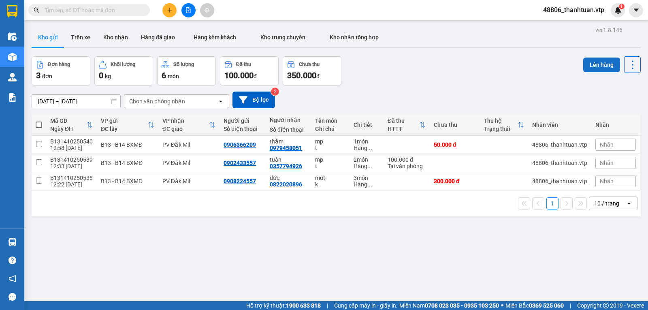
click at [597, 62] on button "Lên hàng" at bounding box center [601, 64] width 37 height 15
click at [40, 165] on input "checkbox" at bounding box center [39, 162] width 6 height 6
checkbox input "true"
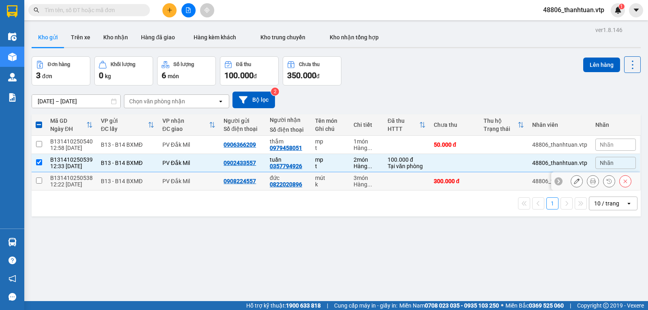
click at [40, 183] on input "checkbox" at bounding box center [39, 180] width 6 height 6
checkbox input "true"
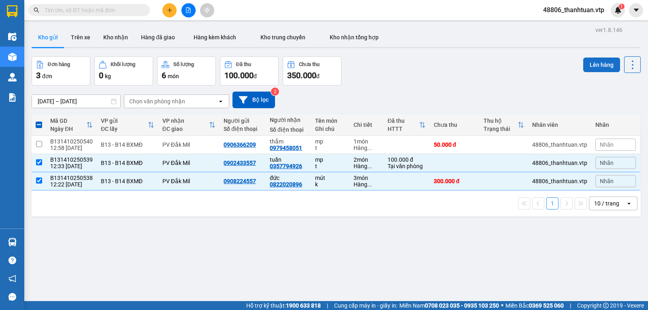
click at [595, 66] on button "Lên hàng" at bounding box center [601, 64] width 37 height 15
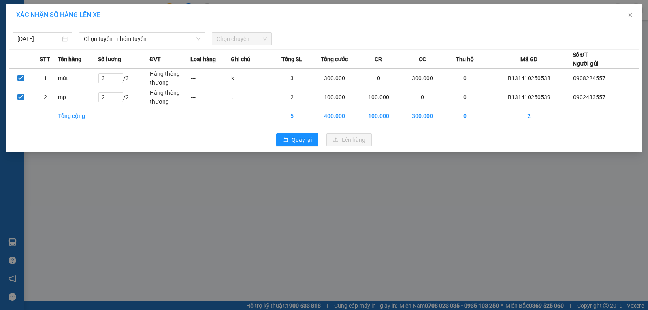
click at [542, 248] on div "XÁC NHẬN SỐ HÀNG LÊN XE [DATE] Chọn tuyến - nhóm tuyến Chọn chuyến STT Tên hàng…" at bounding box center [324, 155] width 648 height 310
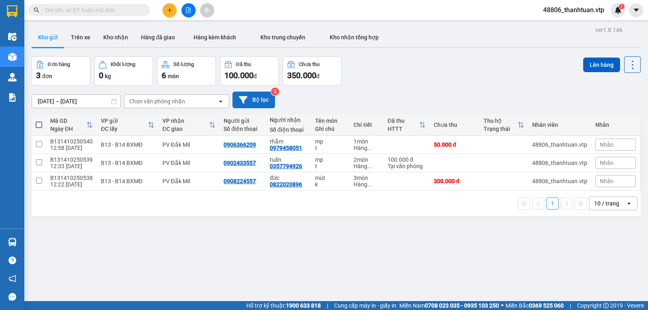
click at [251, 101] on button "Bộ lọc" at bounding box center [253, 99] width 42 height 17
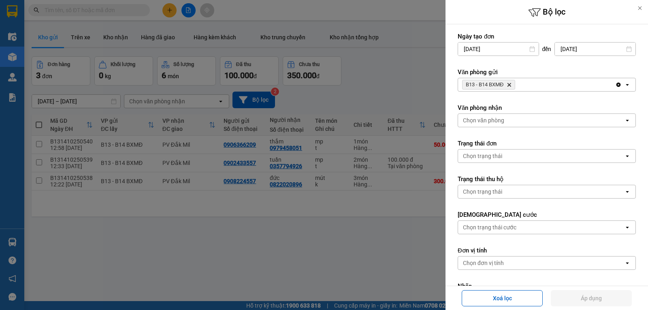
click at [511, 85] on icon "Delete" at bounding box center [508, 84] width 5 height 5
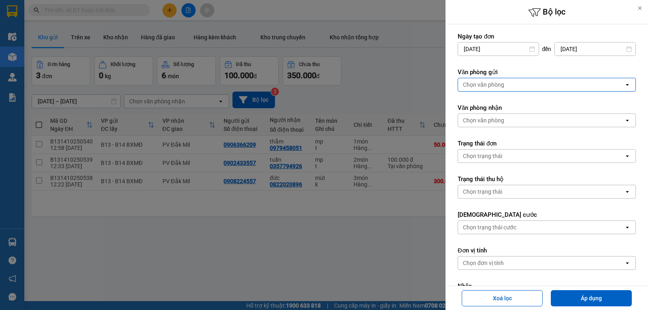
click at [515, 85] on div "Chọn văn phòng" at bounding box center [541, 84] width 166 height 13
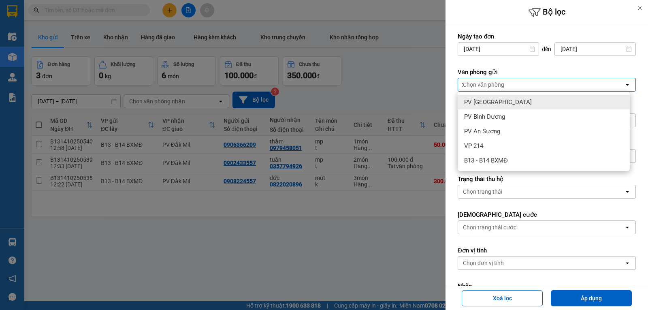
type input "21"
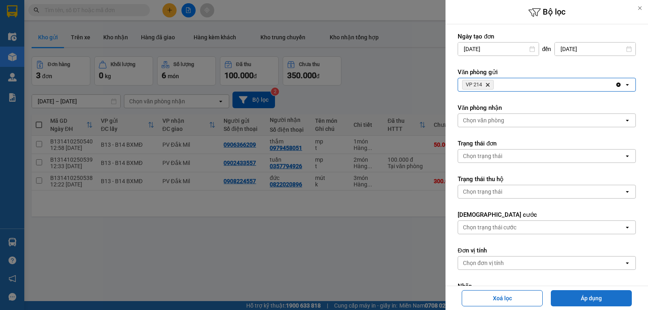
click at [566, 295] on button "Áp dụng" at bounding box center [590, 298] width 81 height 16
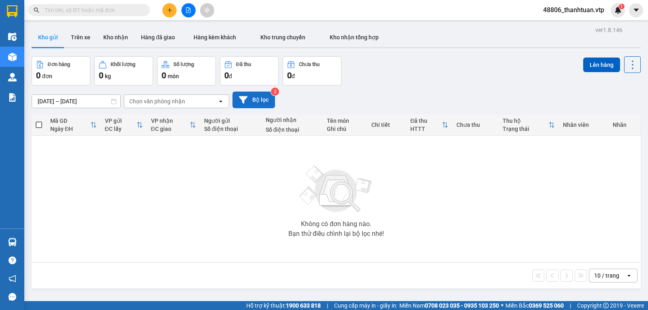
click at [253, 101] on button "Bộ lọc" at bounding box center [253, 99] width 42 height 17
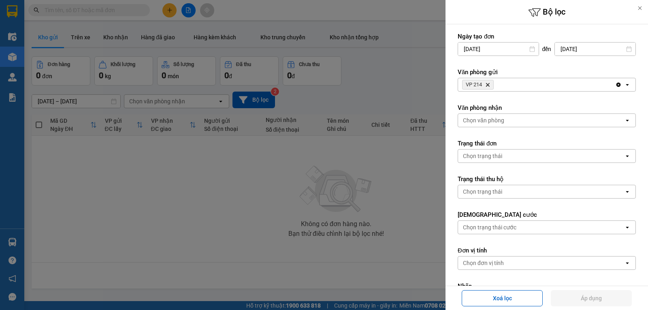
click at [489, 84] on icon "VP 214, close by backspace" at bounding box center [488, 85] width 4 height 4
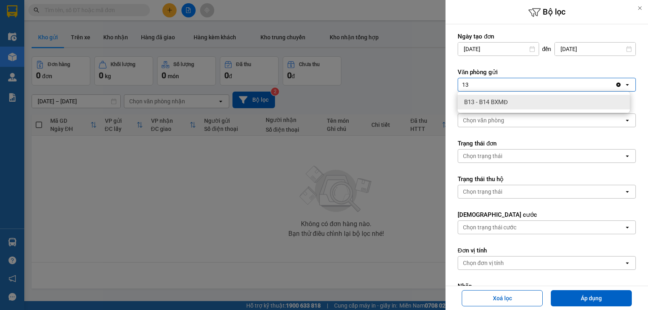
type input "13"
click at [484, 104] on span "B13 - B14 BXMĐ" at bounding box center [486, 102] width 44 height 8
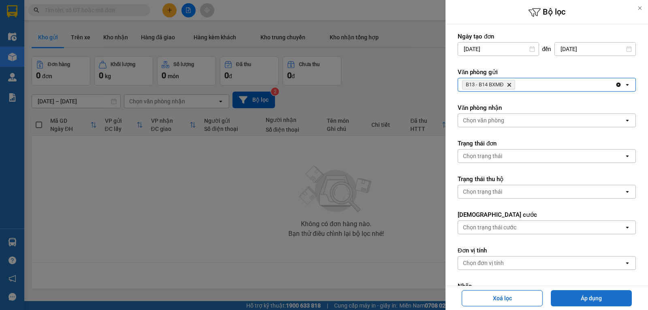
click at [586, 302] on button "Áp dụng" at bounding box center [590, 298] width 81 height 16
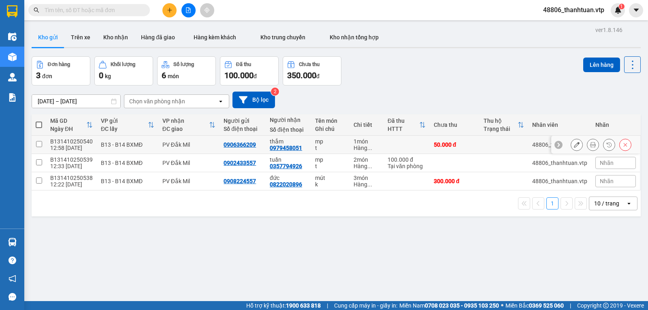
click at [40, 147] on input "checkbox" at bounding box center [39, 144] width 6 height 6
checkbox input "true"
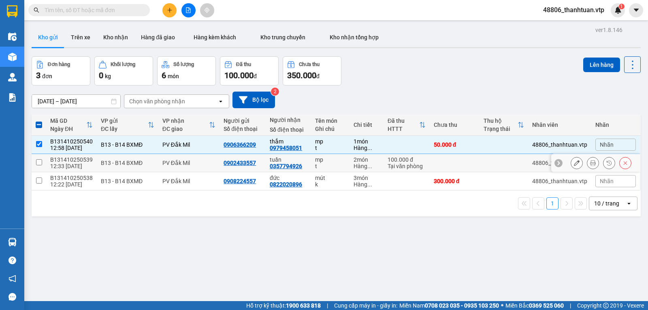
click at [40, 163] on input "checkbox" at bounding box center [39, 162] width 6 height 6
checkbox input "true"
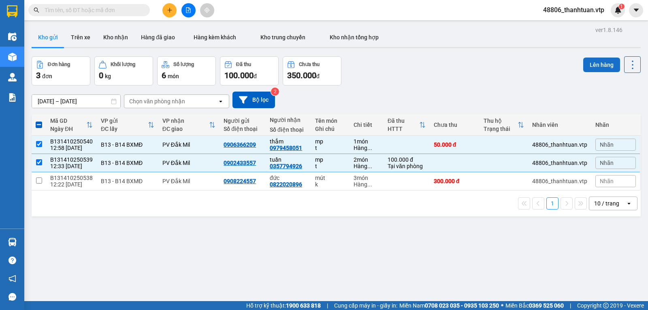
click at [594, 64] on button "Lên hàng" at bounding box center [601, 64] width 37 height 15
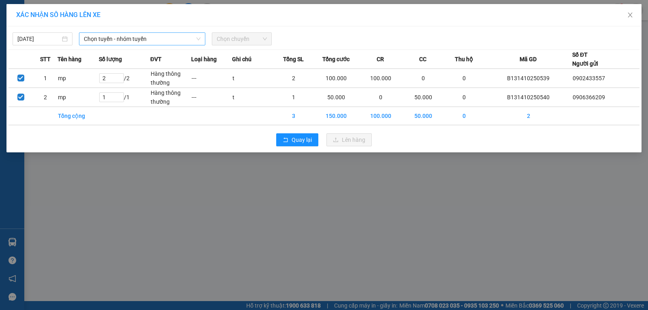
click at [174, 42] on span "Chọn tuyến - nhóm tuyến" at bounding box center [142, 39] width 117 height 12
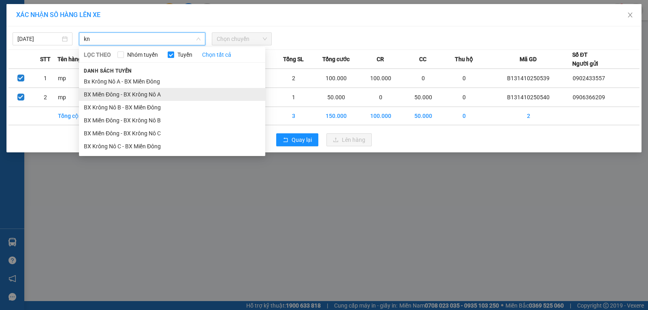
type input "kn"
click at [159, 93] on li "BX Miền Đông - BX Krông Nô A" at bounding box center [172, 94] width 186 height 13
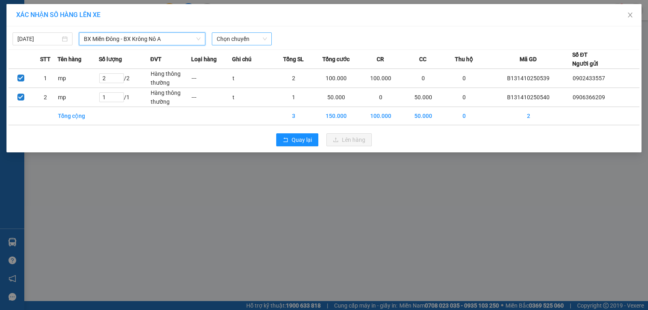
click at [238, 44] on span "Chọn chuyến" at bounding box center [242, 39] width 50 height 12
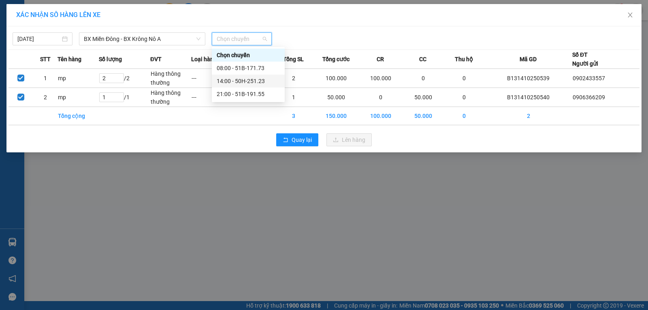
click at [227, 79] on div "14:00 - 50H-251.23" at bounding box center [248, 80] width 63 height 9
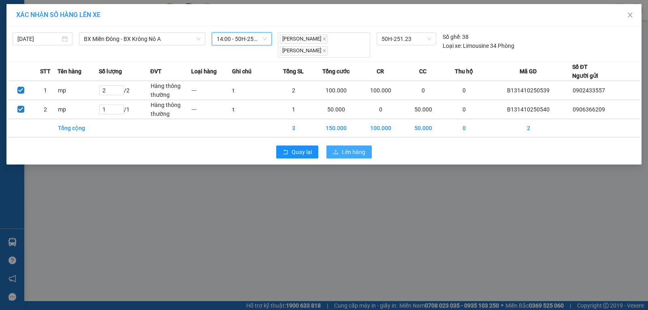
click at [355, 153] on span "Lên hàng" at bounding box center [353, 151] width 23 height 9
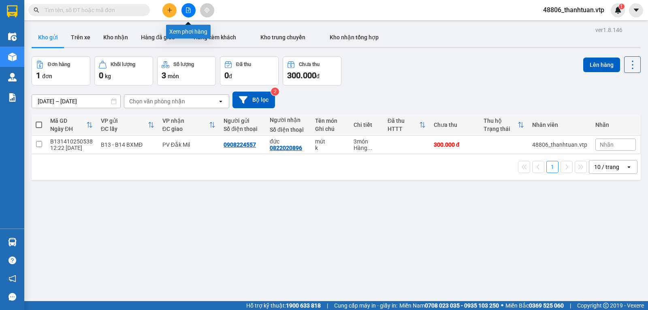
click at [189, 11] on icon "file-add" at bounding box center [188, 10] width 4 height 6
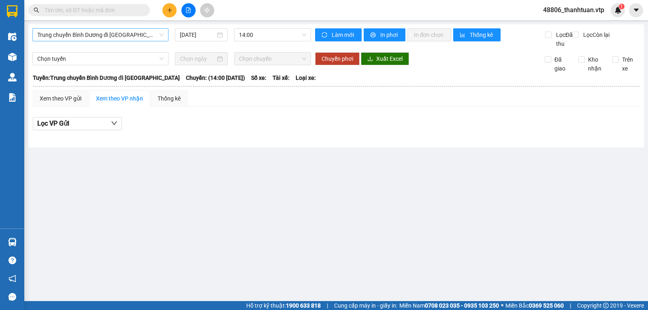
click at [134, 38] on span "Trung chuyển Bình Dương đi [GEOGRAPHIC_DATA]" at bounding box center [100, 35] width 126 height 12
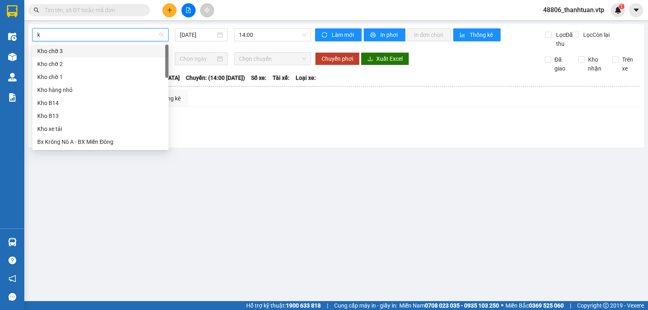
type input "kn"
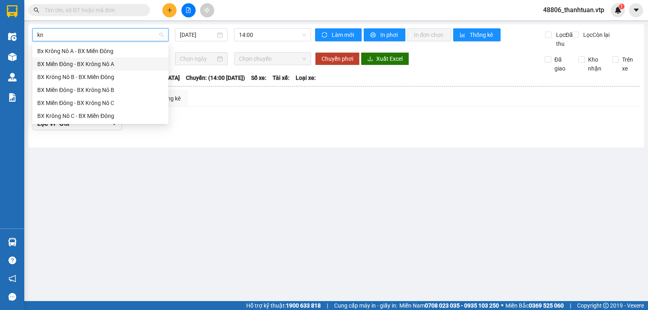
click at [106, 65] on div "BX Miền Đông - BX Krông Nô A" at bounding box center [100, 63] width 126 height 9
type input "[DATE]"
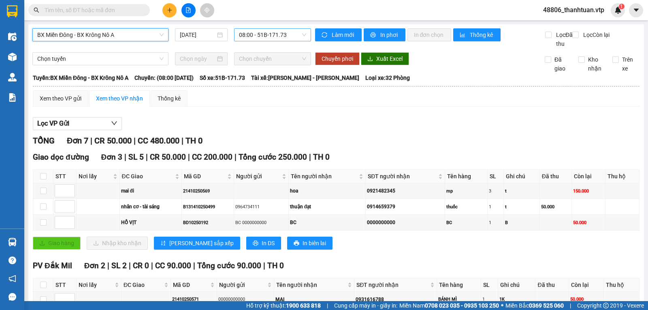
click at [253, 37] on span "08:00 - 51B-171.73" at bounding box center [272, 35] width 67 height 12
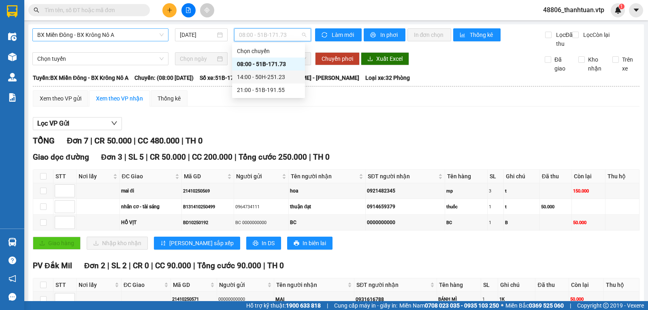
click at [259, 75] on div "14:00 - 50H-251.23" at bounding box center [268, 76] width 63 height 9
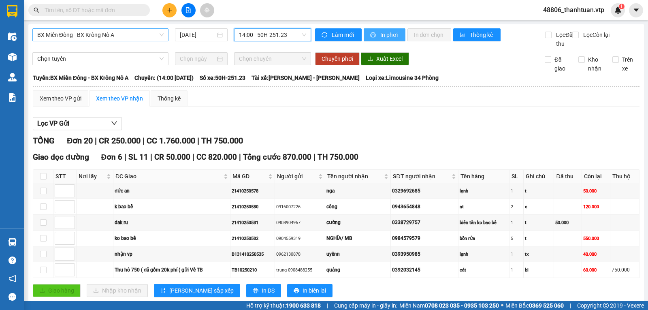
click at [384, 34] on span "In phơi" at bounding box center [389, 34] width 19 height 9
click at [380, 29] on button "In phơi" at bounding box center [384, 34] width 42 height 13
click at [89, 11] on input "text" at bounding box center [93, 10] width 96 height 9
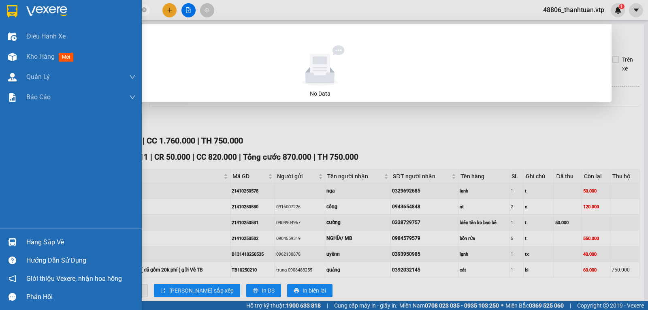
drag, startPoint x: 82, startPoint y: 8, endPoint x: 0, endPoint y: 19, distance: 82.8
click at [0, 19] on section "Kết quả tìm kiếm ( 0 ) Bộ lọc No Data 0905774767 48806_thanhtuan.vtp 1 Điều hàn…" at bounding box center [324, 155] width 648 height 310
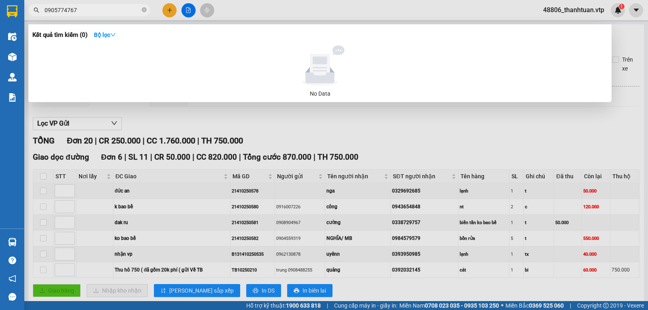
type input "0905774767"
click at [213, 200] on div at bounding box center [324, 155] width 648 height 310
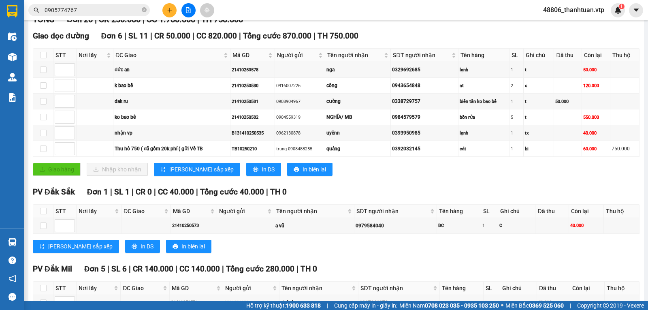
scroll to position [121, 0]
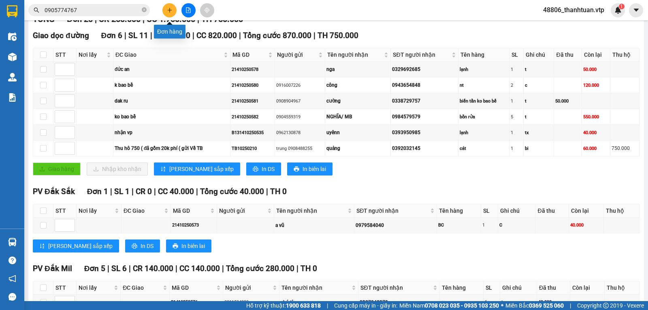
click at [167, 11] on icon "plus" at bounding box center [170, 10] width 6 height 6
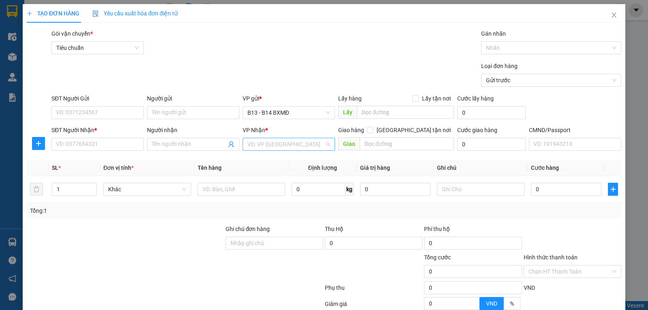
click at [266, 147] on input "search" at bounding box center [285, 144] width 77 height 12
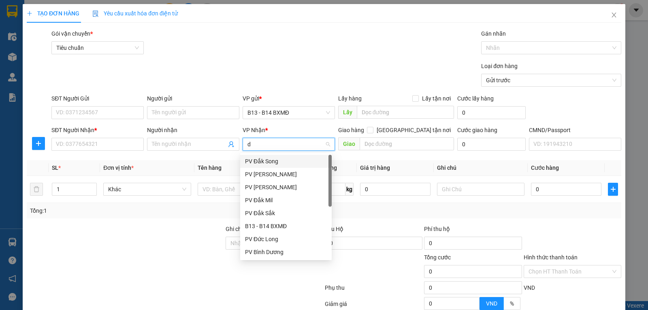
type input "ds"
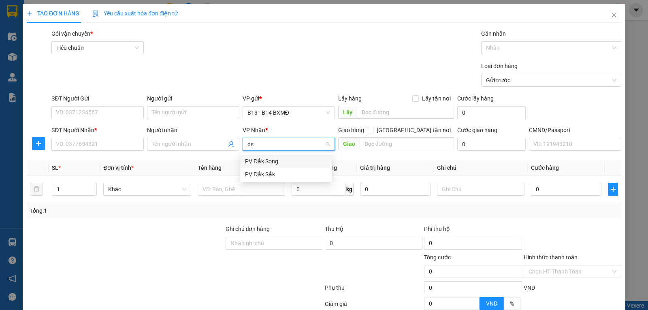
click at [260, 161] on div "PV Đắk Song" at bounding box center [286, 161] width 82 height 9
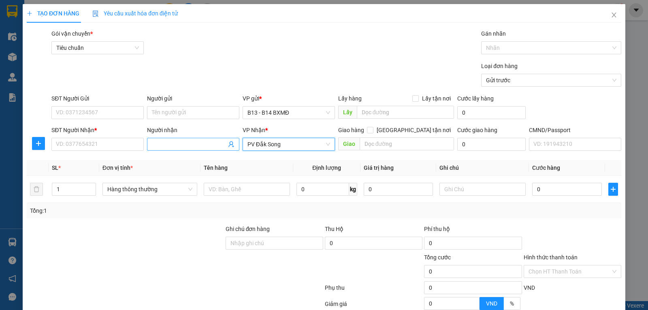
click at [179, 144] on input "Người nhận" at bounding box center [189, 144] width 74 height 9
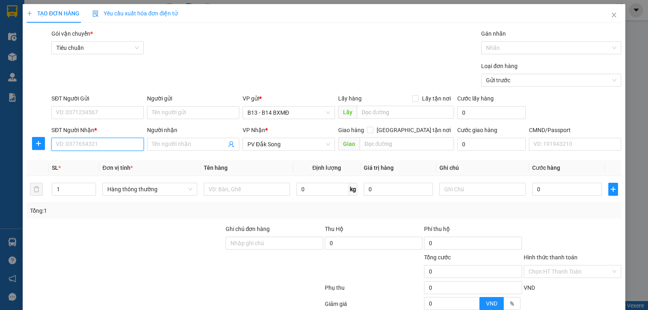
click at [130, 144] on input "SĐT Người Nhận *" at bounding box center [97, 144] width 92 height 13
type input "0344048537"
click at [92, 161] on div "0344048537 - trung" at bounding box center [97, 161] width 82 height 9
type input "trung"
drag, startPoint x: 87, startPoint y: 194, endPoint x: 77, endPoint y: 194, distance: 9.7
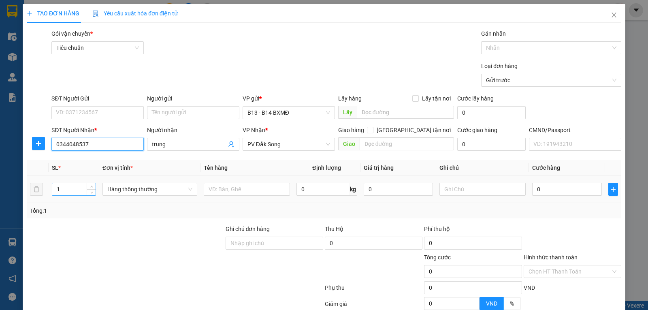
click at [77, 194] on div "1" at bounding box center [74, 189] width 44 height 13
type input "0344048537"
click at [77, 193] on input "1" at bounding box center [73, 189] width 43 height 12
type input "2"
type input "pt"
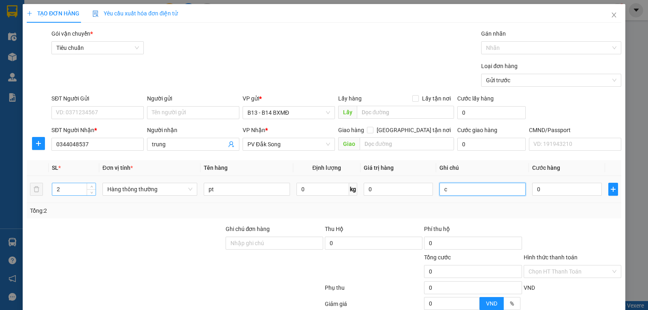
type input "c"
type input "1"
type input "10"
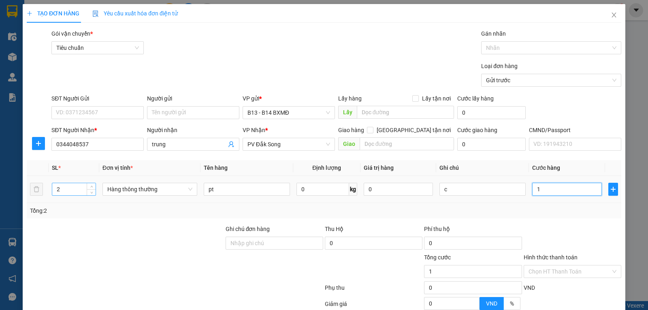
type input "10"
type input "100"
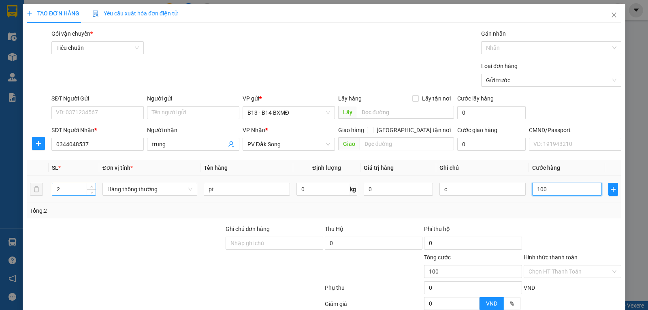
type input "1.000"
type input "10.000"
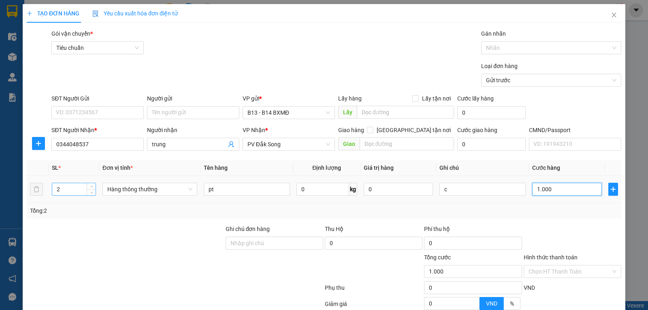
type input "10.000"
type input "100.000"
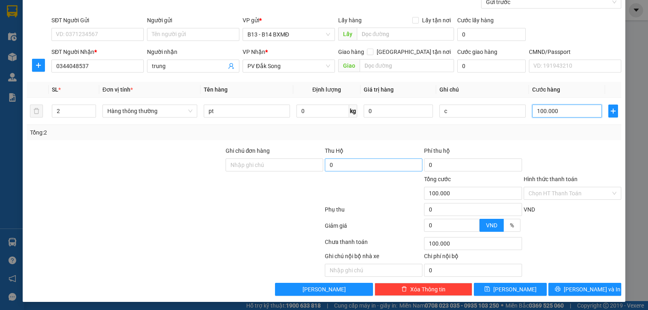
scroll to position [81, 0]
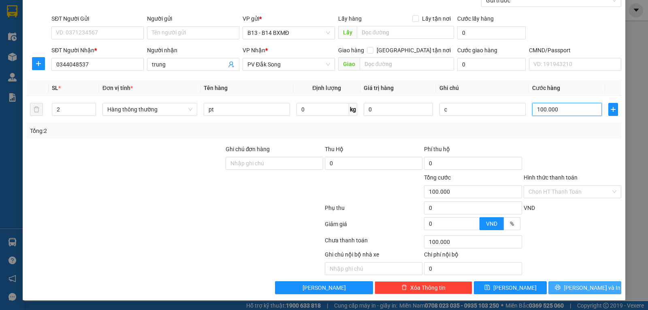
type input "100.000"
drag, startPoint x: 591, startPoint y: 290, endPoint x: 585, endPoint y: 280, distance: 11.5
click at [591, 290] on span "[PERSON_NAME] và In" at bounding box center [591, 287] width 57 height 9
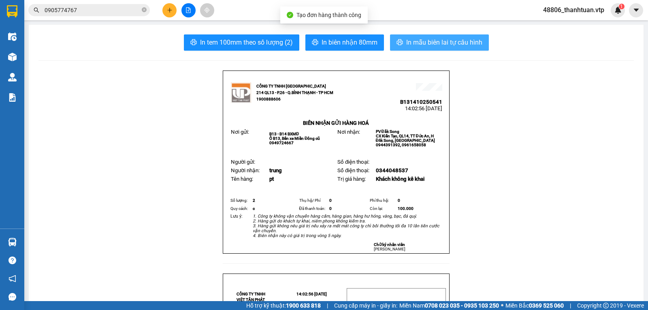
click at [427, 43] on span "In mẫu biên lai tự cấu hình" at bounding box center [444, 42] width 76 height 10
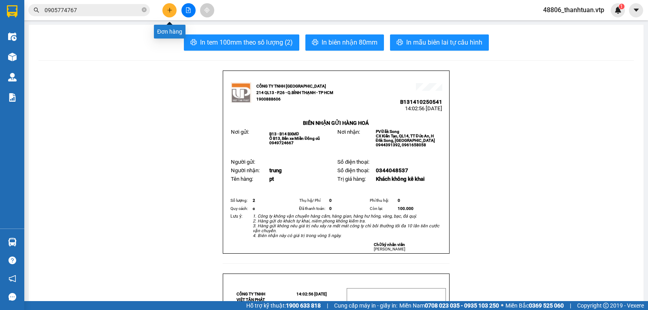
click at [174, 8] on button at bounding box center [169, 10] width 14 height 14
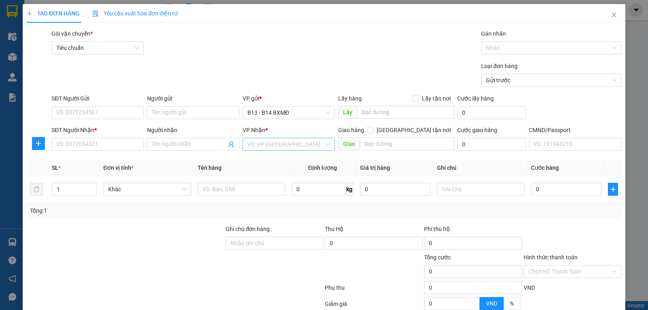
click at [273, 148] on input "search" at bounding box center [285, 144] width 77 height 12
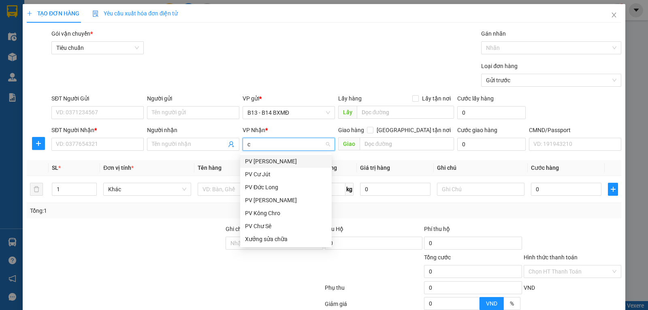
type input "cj"
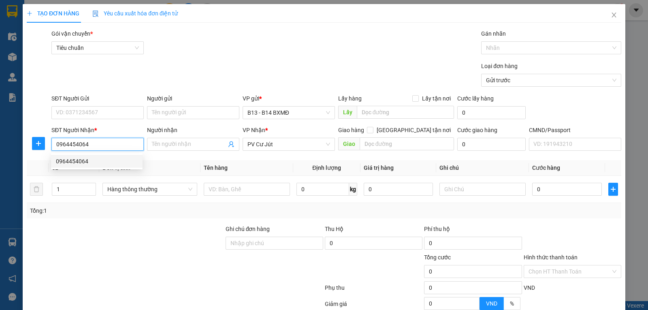
click at [87, 160] on div "0964454064" at bounding box center [97, 161] width 82 height 9
type input "0964454064"
click at [167, 145] on input "Người nhận" at bounding box center [189, 144] width 74 height 9
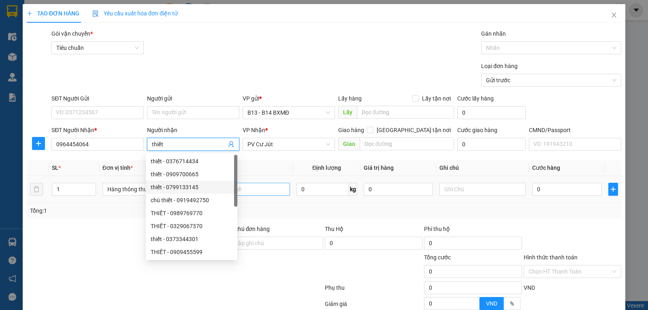
type input "thiết"
click at [265, 195] on input "text" at bounding box center [247, 189] width 86 height 13
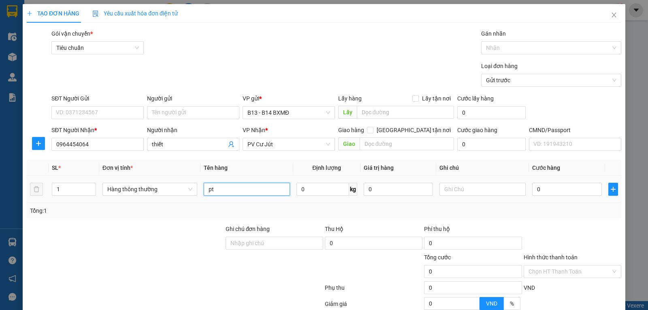
type input "pt"
type input "c"
type input "5"
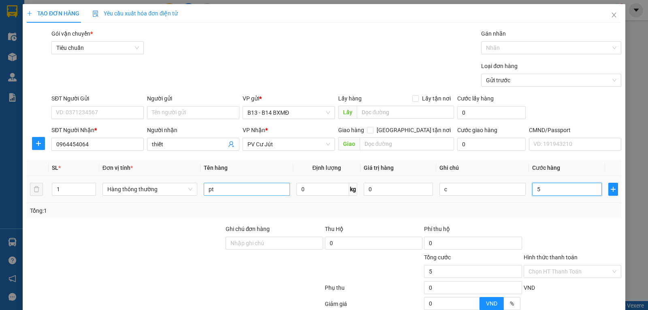
type input "50"
type input "500"
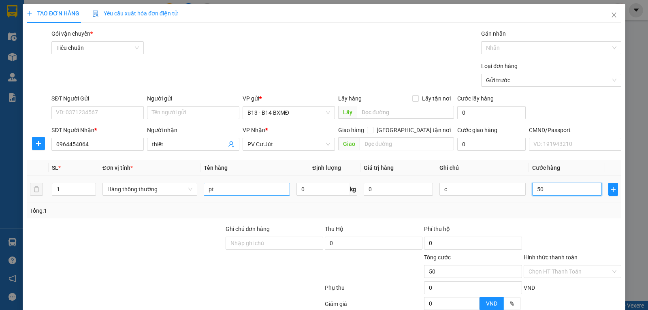
type input "500"
type input "5.000"
type input "50.000"
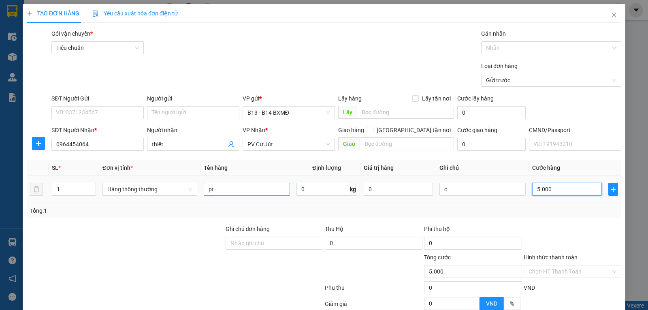
type input "50.000"
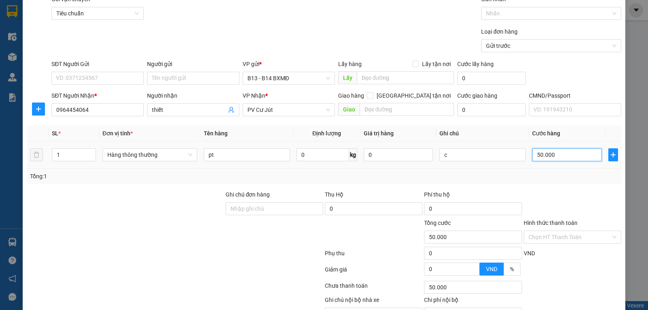
scroll to position [81, 0]
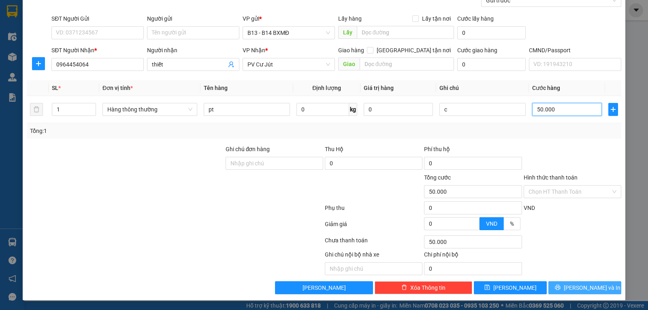
type input "50.000"
click at [578, 285] on span "[PERSON_NAME] và In" at bounding box center [591, 287] width 57 height 9
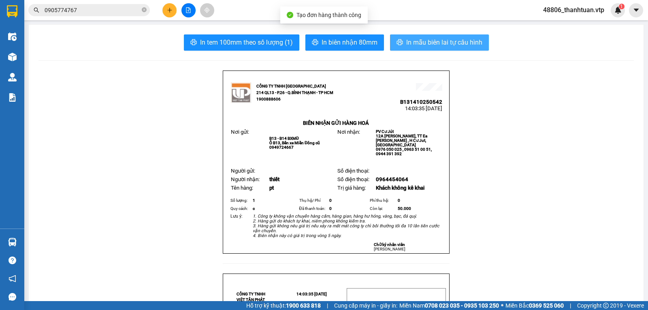
click at [428, 45] on span "In mẫu biên lai tự cấu hình" at bounding box center [444, 42] width 76 height 10
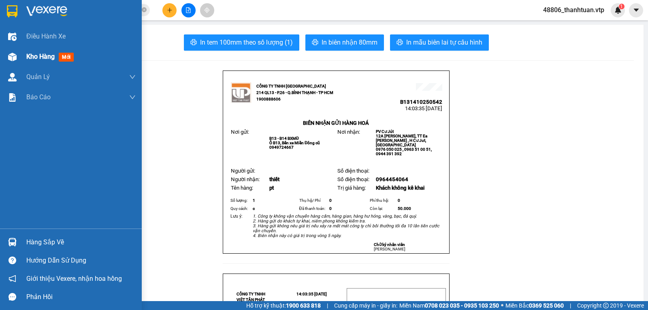
click at [43, 57] on span "Kho hàng" at bounding box center [40, 57] width 28 height 8
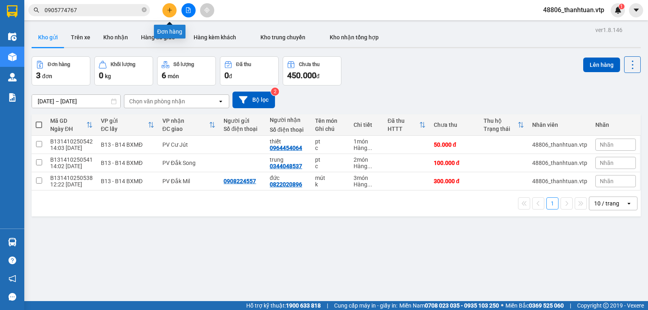
click at [174, 9] on button at bounding box center [169, 10] width 14 height 14
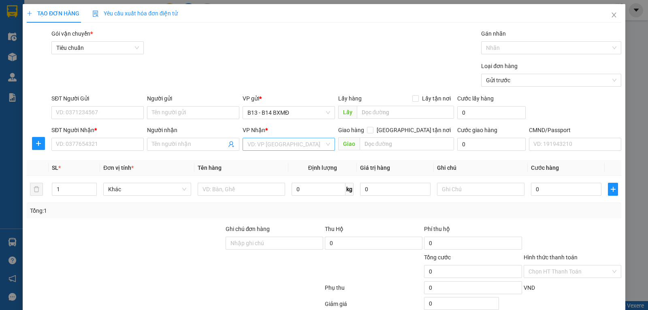
click at [276, 147] on input "search" at bounding box center [285, 144] width 77 height 12
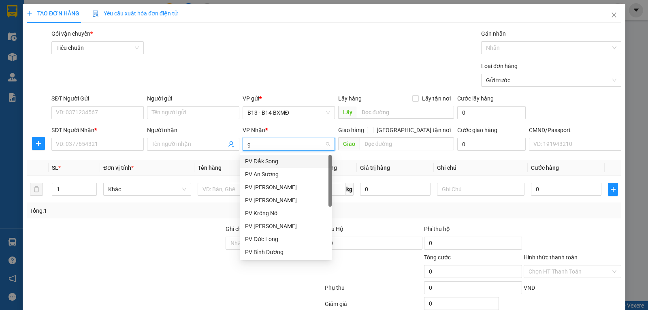
type input "gn"
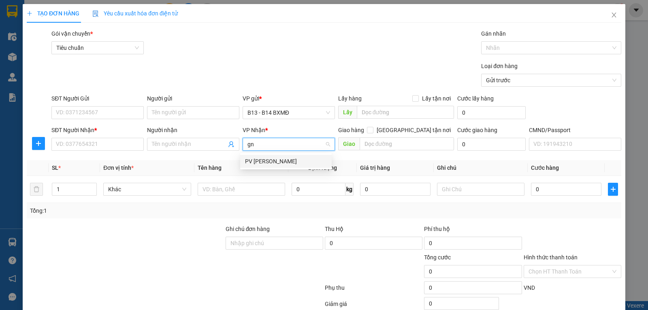
click at [265, 163] on div "PV [PERSON_NAME]" at bounding box center [286, 161] width 82 height 9
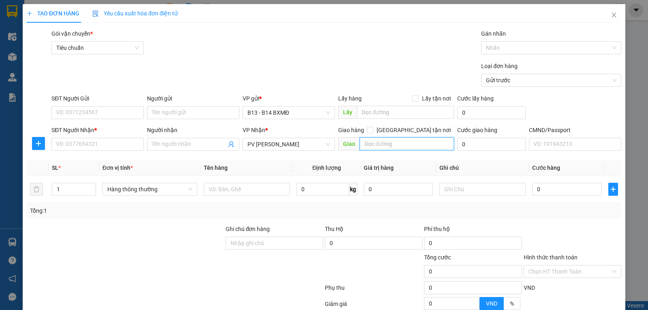
click at [364, 145] on input "text" at bounding box center [406, 143] width 95 height 13
type input "dak lấp tài sáng"
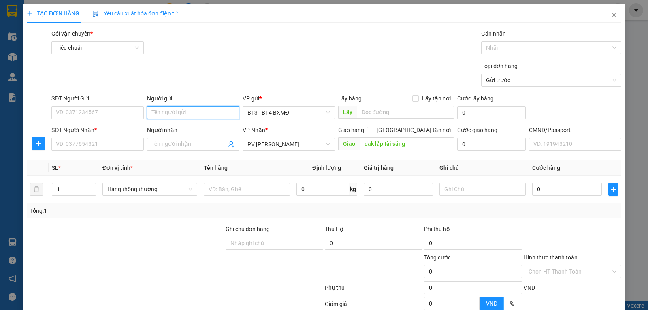
click at [160, 117] on input "Người gửi" at bounding box center [193, 112] width 92 height 13
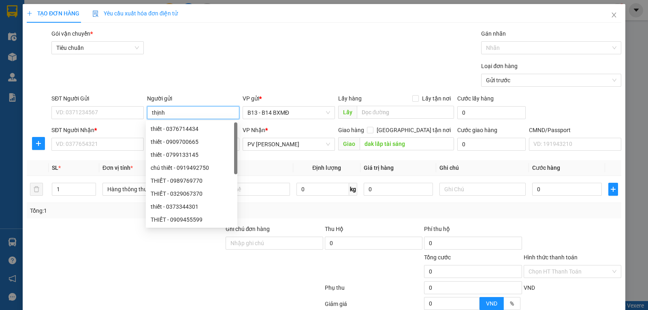
type input "thịnh"
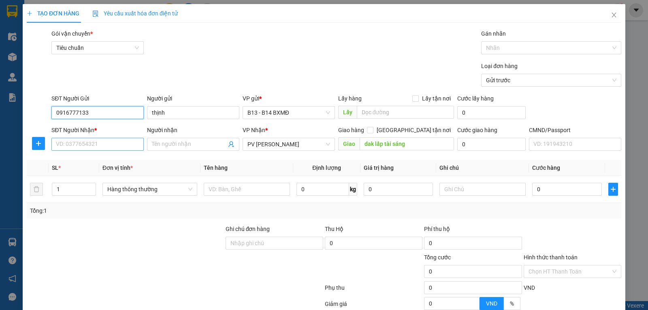
type input "0916777133"
click at [112, 144] on input "SĐT Người Nhận *" at bounding box center [97, 144] width 92 height 13
type input "0346514509"
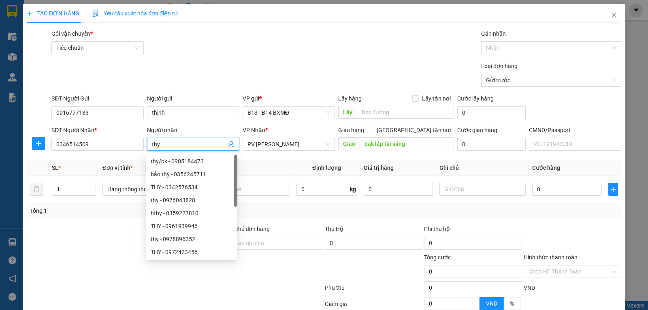
type input "thy"
click at [90, 258] on div at bounding box center [125, 267] width 199 height 28
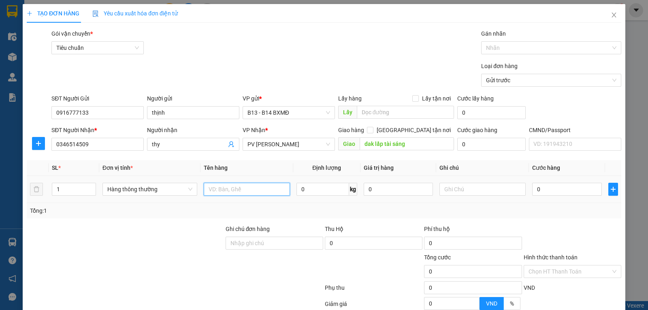
click at [245, 194] on input "text" at bounding box center [247, 189] width 86 height 13
type input "bb"
click at [447, 193] on input "text" at bounding box center [482, 189] width 86 height 13
type input "t"
type input "5"
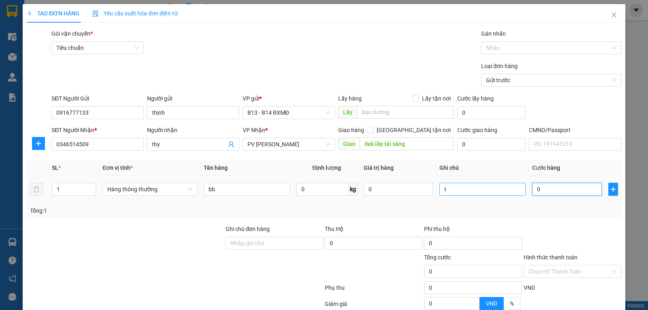
type input "5"
type input "50"
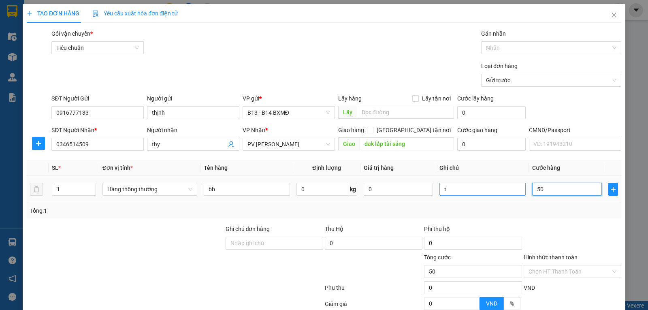
type input "500"
type input "5.000"
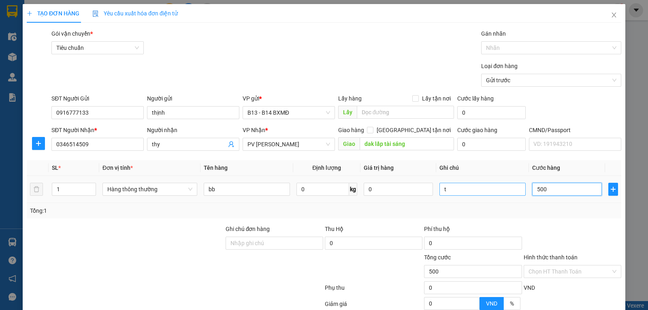
type input "5.000"
type input "50.000"
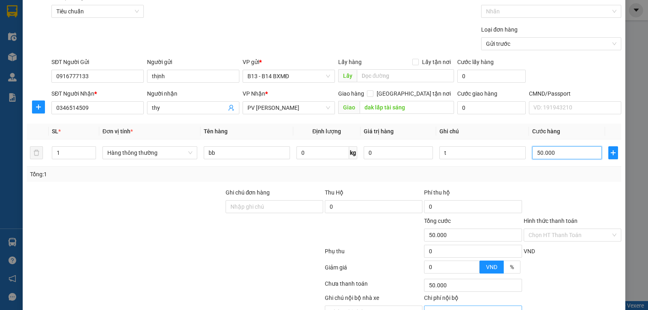
scroll to position [81, 0]
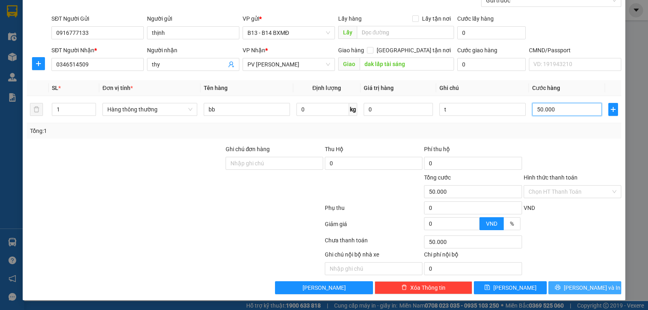
type input "50.000"
click at [588, 287] on span "[PERSON_NAME] và In" at bounding box center [591, 287] width 57 height 9
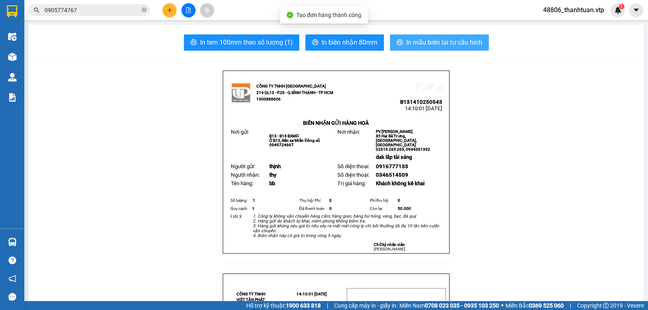
click at [455, 44] on span "In mẫu biên lai tự cấu hình" at bounding box center [444, 42] width 76 height 10
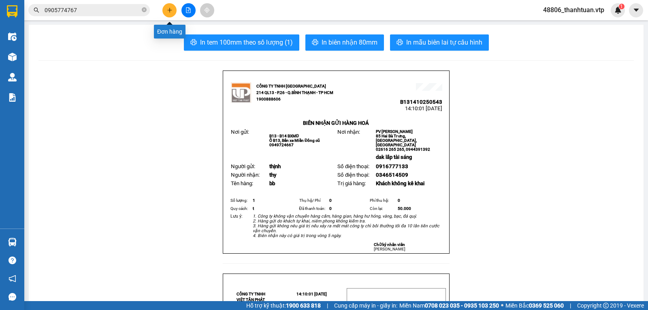
click at [166, 15] on button at bounding box center [169, 10] width 14 height 14
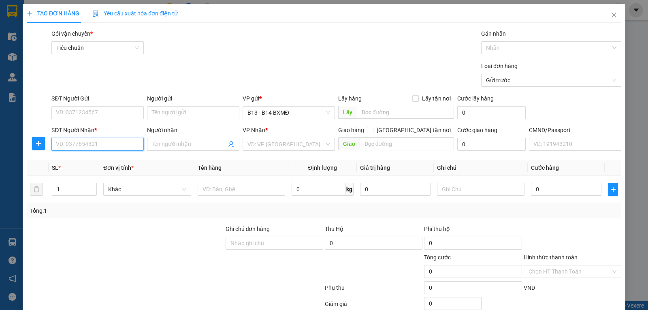
click at [76, 146] on input "SĐT Người Nhận *" at bounding box center [97, 144] width 92 height 13
click at [93, 161] on div "0862627617 - hạnh" at bounding box center [97, 161] width 82 height 9
type input "0862627617"
type input "hạnh"
type input "eapo"
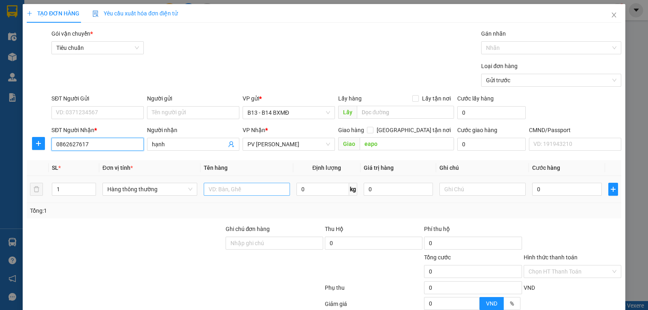
type input "0862627617"
click at [214, 192] on input "text" at bounding box center [247, 189] width 86 height 13
type input "v"
type input "b"
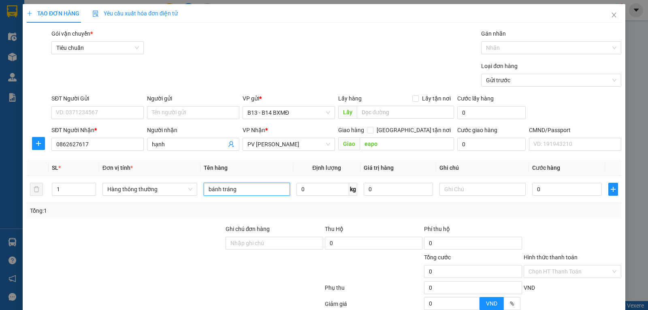
type input "bánh tráng"
type input "b"
type input "6"
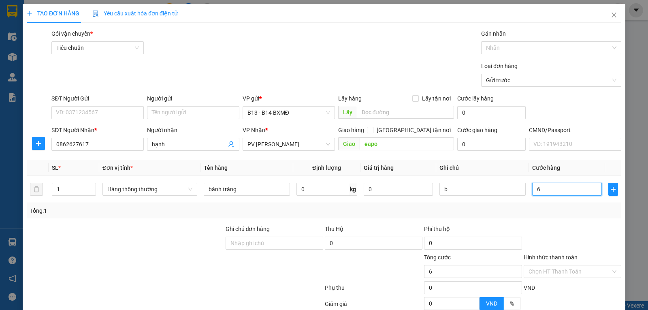
type input "60"
type input "600"
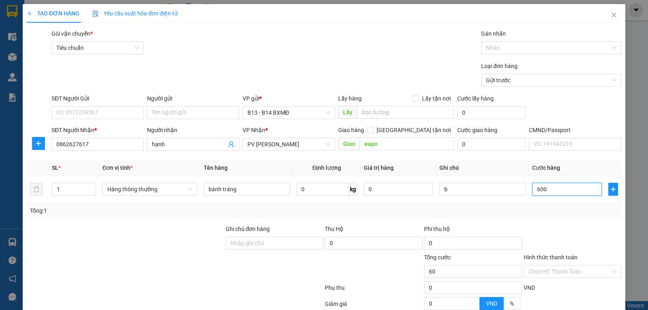
type input "600"
type input "6.000"
type input "60.000"
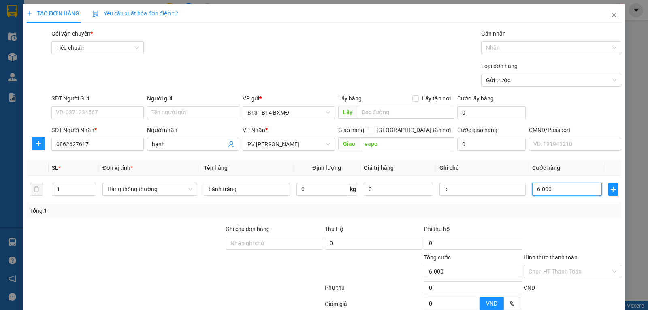
type input "60.000"
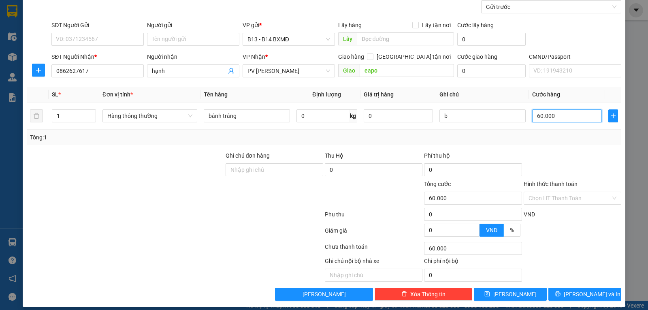
scroll to position [81, 0]
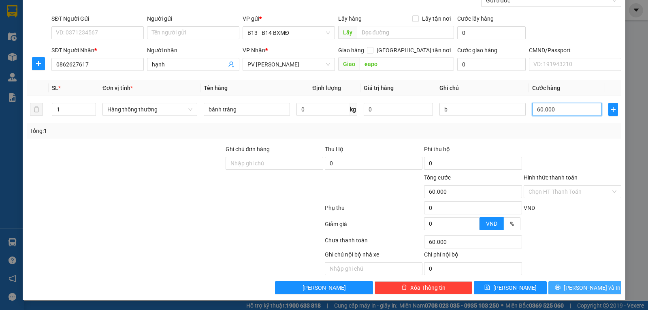
type input "60.000"
drag, startPoint x: 580, startPoint y: 291, endPoint x: 535, endPoint y: 221, distance: 83.2
click at [580, 291] on span "[PERSON_NAME] và In" at bounding box center [591, 287] width 57 height 9
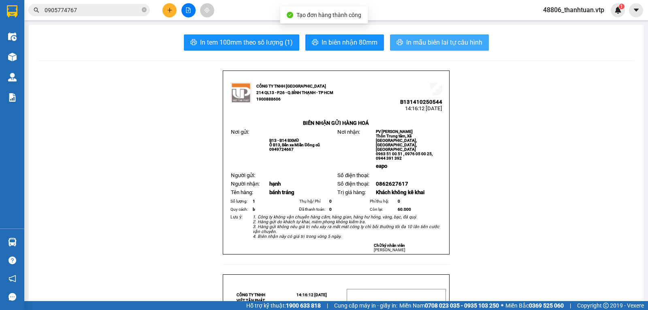
drag, startPoint x: 416, startPoint y: 40, endPoint x: 438, endPoint y: 57, distance: 27.7
click at [417, 40] on span "In mẫu biên lai tự cấu hình" at bounding box center [444, 42] width 76 height 10
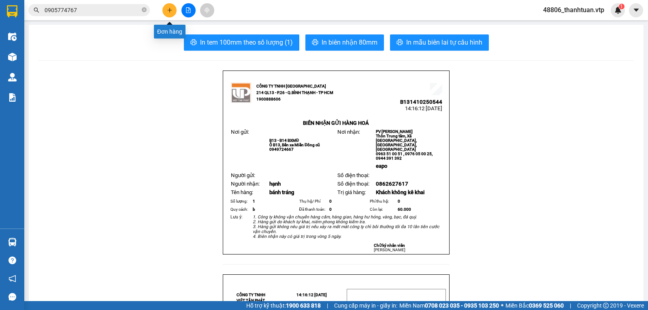
click at [170, 13] on icon "plus" at bounding box center [170, 10] width 6 height 6
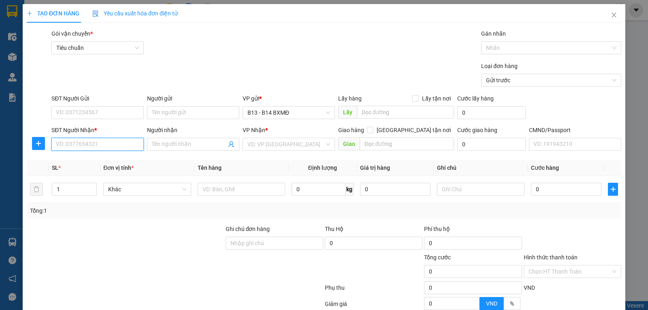
click at [89, 147] on input "SĐT Người Nhận *" at bounding box center [97, 144] width 92 height 13
click at [113, 159] on div "0935996602 - KHUYÊN" at bounding box center [97, 161] width 82 height 9
type input "0935996602"
type input "KHUYÊN"
type input "0935996602"
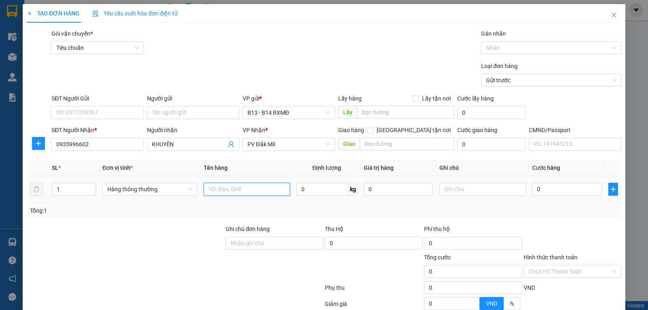
click at [240, 195] on input "text" at bounding box center [247, 189] width 86 height 13
type input "vải"
type input "cây"
type input "7"
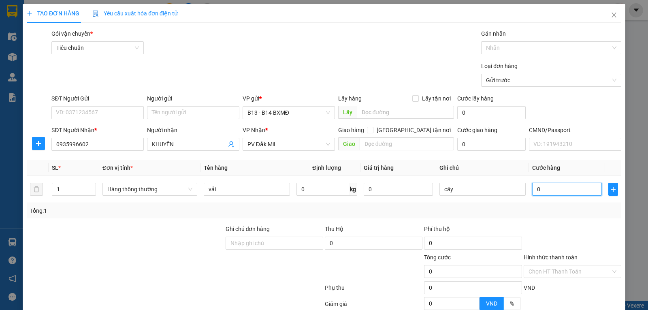
type input "7"
type input "70"
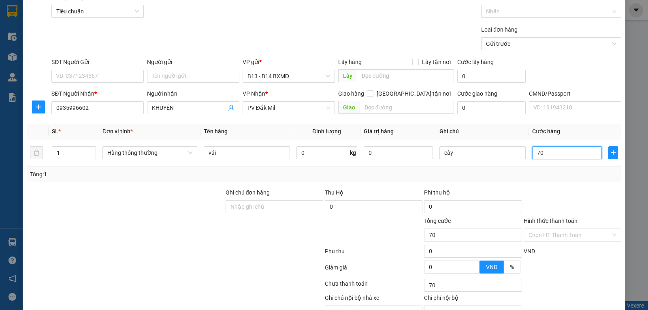
scroll to position [81, 0]
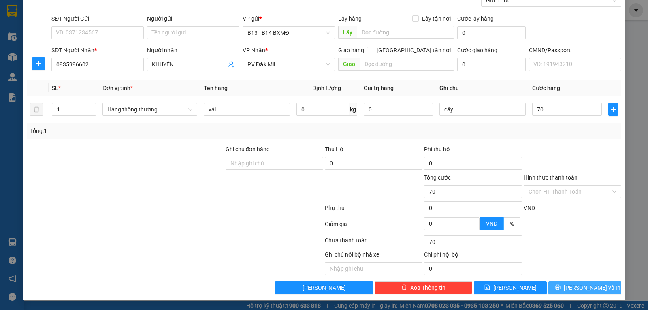
type input "70.000"
click at [584, 286] on span "[PERSON_NAME] và In" at bounding box center [591, 287] width 57 height 9
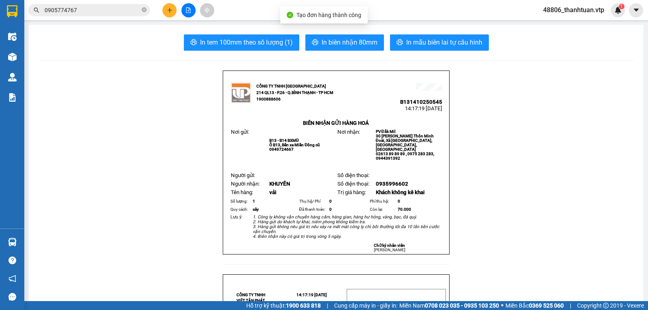
drag, startPoint x: 444, startPoint y: 30, endPoint x: 445, endPoint y: 48, distance: 18.3
click at [445, 48] on button "In mẫu biên lai tự cấu hình" at bounding box center [439, 42] width 99 height 16
click at [165, 11] on button at bounding box center [169, 10] width 14 height 14
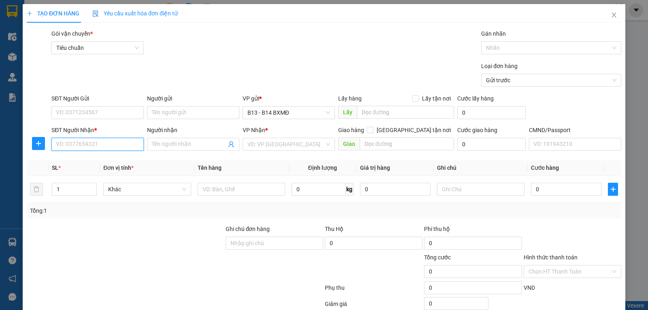
click at [70, 147] on input "SĐT Người Nhận *" at bounding box center [97, 144] width 92 height 13
click at [78, 161] on div "0982379282 - nhạn" at bounding box center [97, 161] width 82 height 9
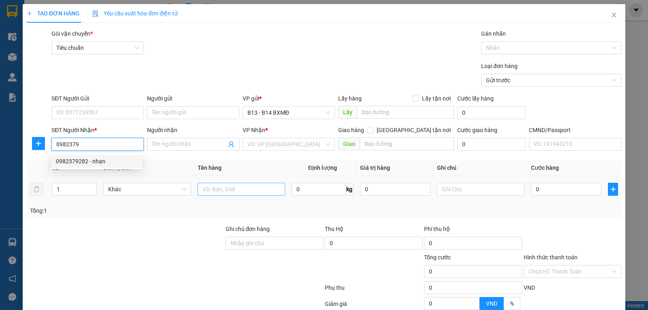
type input "0982379282"
type input "nhạn"
type input "0982379282"
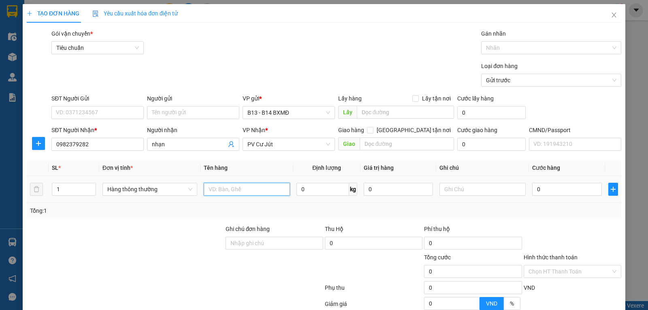
click at [257, 194] on input "text" at bounding box center [247, 189] width 86 height 13
type input "k biết"
type input "0"
click at [478, 192] on input "text" at bounding box center [482, 189] width 86 height 13
type input "b"
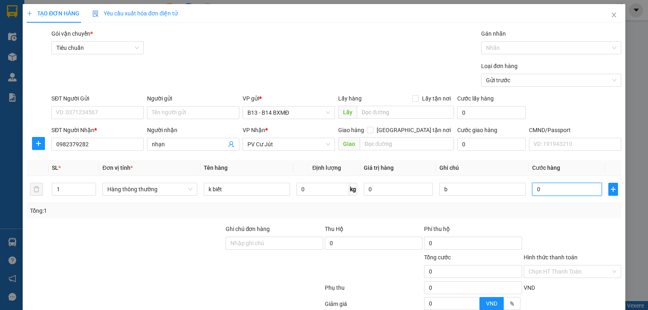
type input "5"
type input "50"
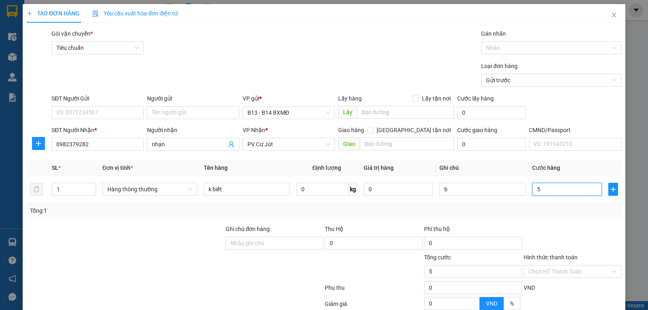
type input "50"
type input "500"
type input "5.000"
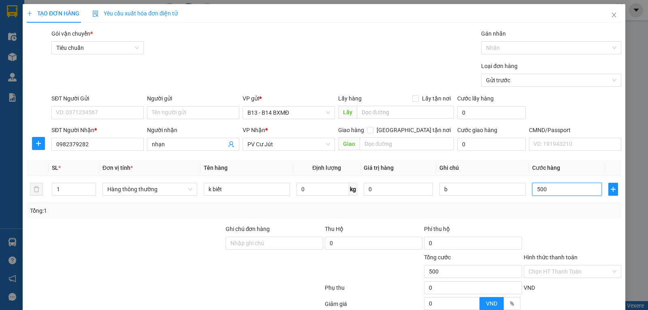
type input "5.000"
type input "50.000"
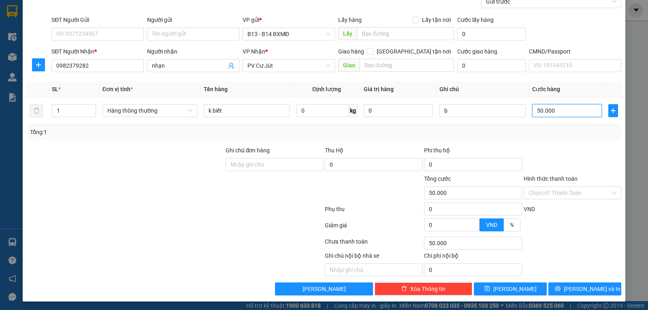
scroll to position [81, 0]
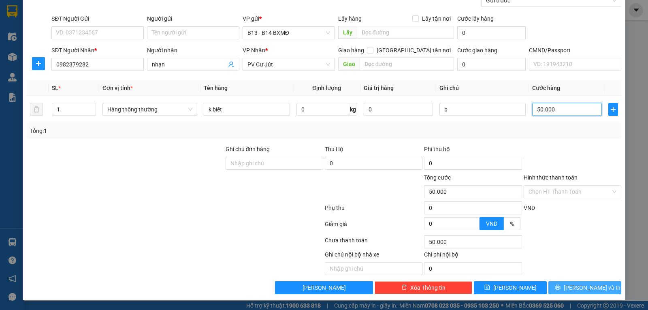
type input "50.000"
drag, startPoint x: 557, startPoint y: 289, endPoint x: 527, endPoint y: 36, distance: 254.0
click at [557, 288] on button "[PERSON_NAME] và In" at bounding box center [584, 287] width 73 height 13
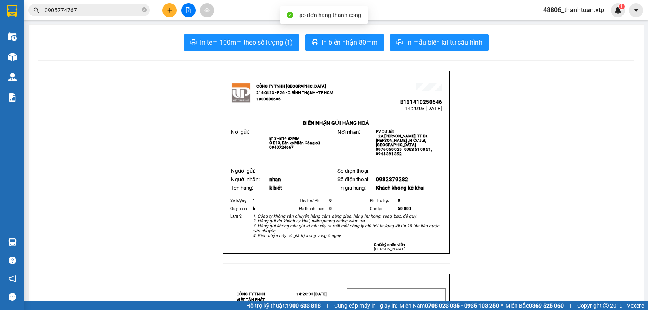
drag, startPoint x: 471, startPoint y: 51, endPoint x: 471, endPoint y: 45, distance: 5.7
click at [471, 45] on span "In mẫu biên lai tự cấu hình" at bounding box center [444, 42] width 76 height 10
click at [166, 13] on button at bounding box center [169, 10] width 14 height 14
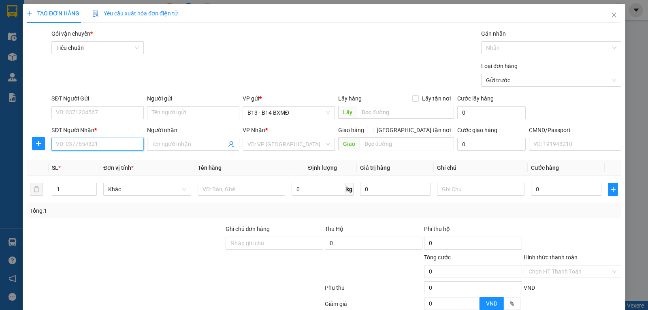
click at [75, 139] on input "SĐT Người Nhận *" at bounding box center [97, 144] width 92 height 13
click at [101, 164] on div "0966226293 - khánh" at bounding box center [97, 161] width 82 height 9
type input "0966226293"
type input "khánh"
type input "0966226293"
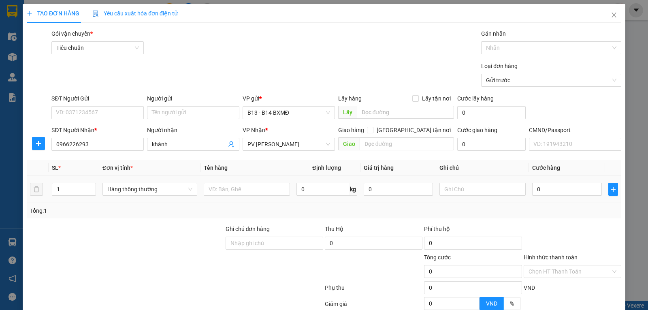
click at [238, 200] on td at bounding box center [246, 189] width 93 height 27
click at [238, 195] on input "text" at bounding box center [247, 189] width 86 height 13
type input "pt"
type input "h"
type input "3"
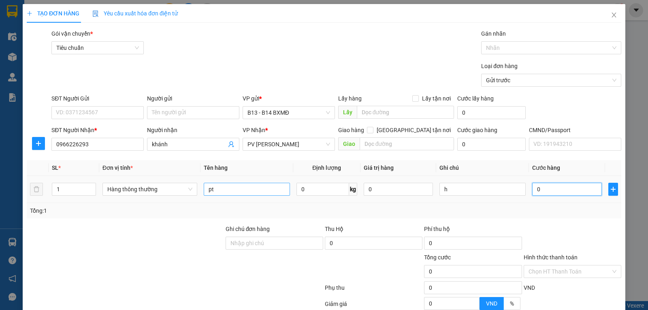
type input "3"
type input "30"
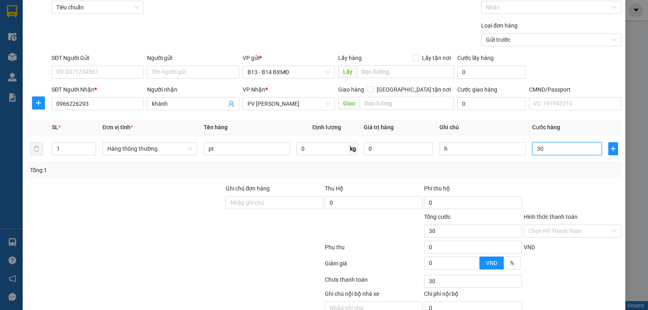
scroll to position [81, 0]
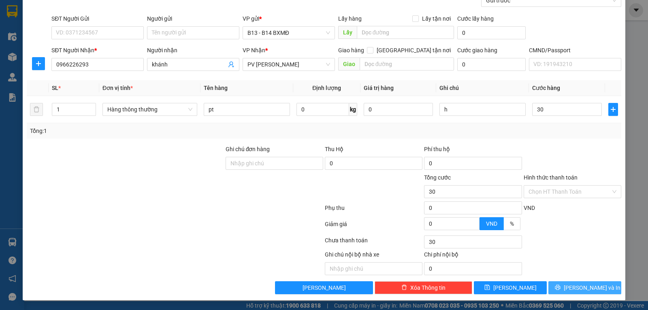
type input "30.000"
click at [597, 286] on button "[PERSON_NAME] và In" at bounding box center [584, 287] width 73 height 13
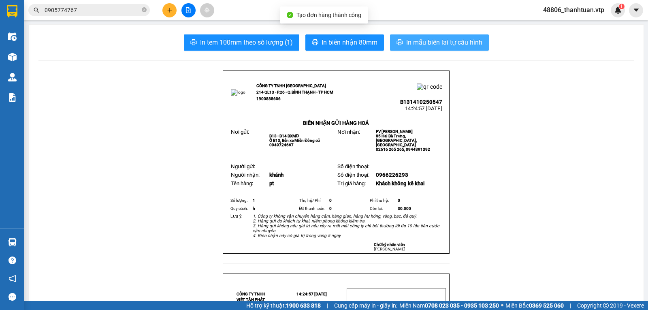
click at [455, 42] on span "In mẫu biên lai tự cấu hình" at bounding box center [444, 42] width 76 height 10
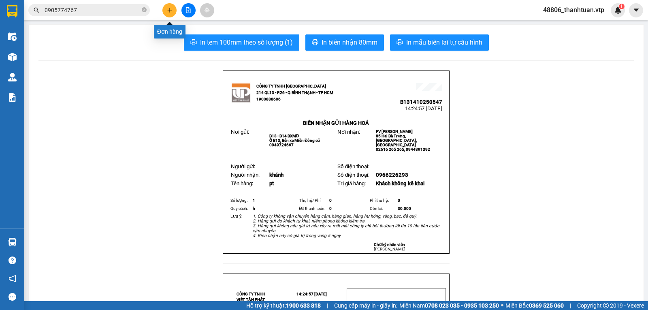
click at [169, 9] on icon "plus" at bounding box center [170, 10] width 6 height 6
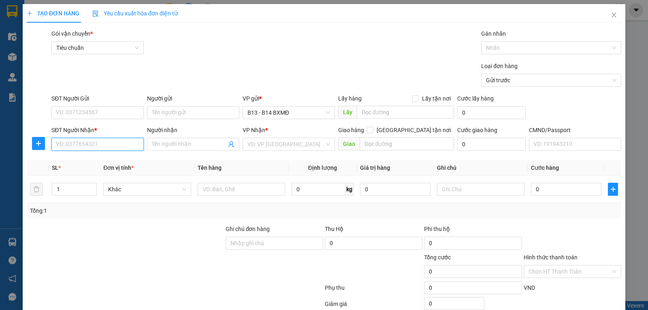
click at [98, 143] on input "SĐT Người Nhận *" at bounding box center [97, 144] width 92 height 13
type input "0914886747"
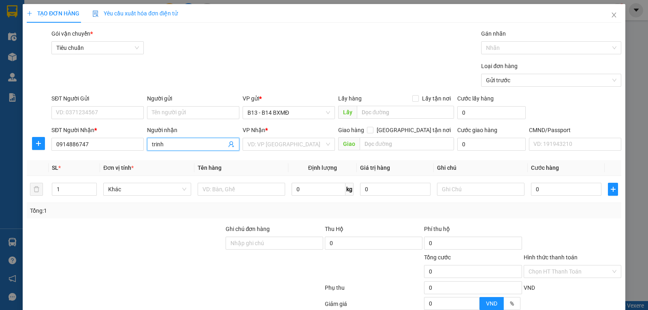
type input "trinh"
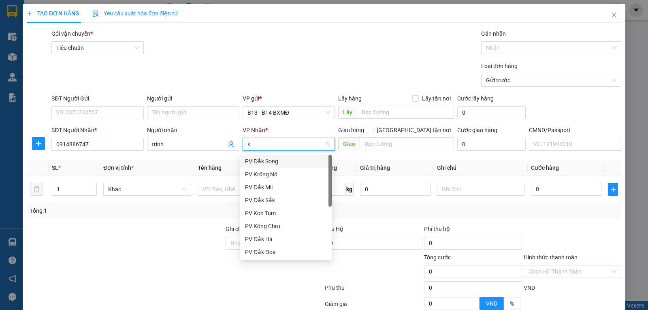
type input "kn"
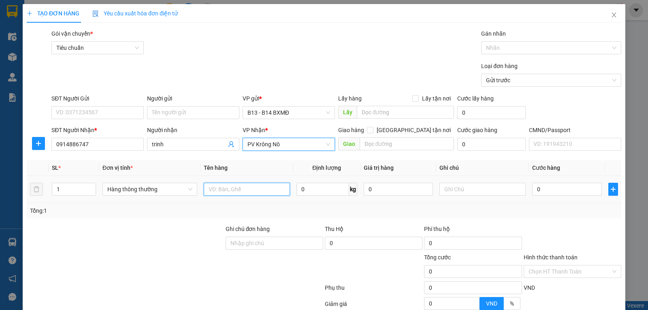
click at [217, 190] on input "text" at bounding box center [247, 189] width 86 height 13
type input "cây xanh"
type input "t"
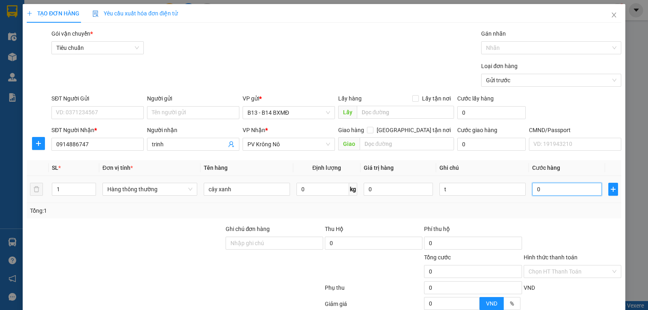
click at [561, 190] on input "0" at bounding box center [566, 189] width 69 height 13
type input "5"
type input "50"
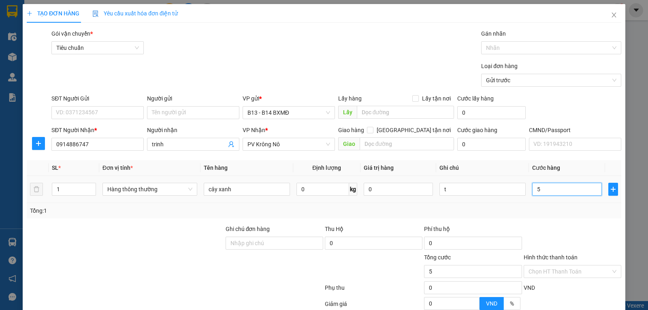
type input "50"
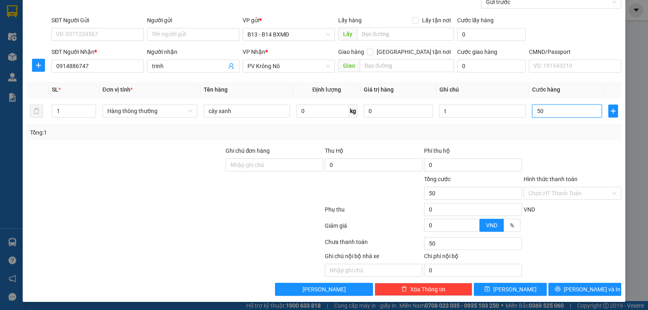
scroll to position [81, 0]
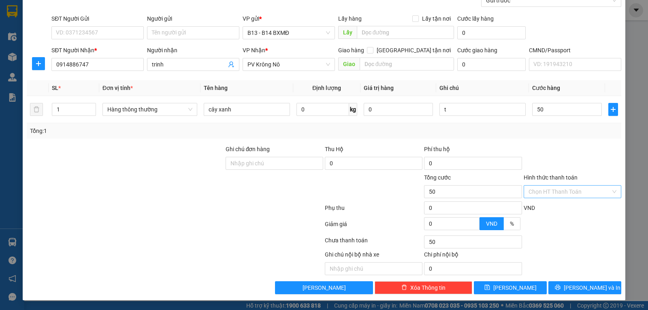
type input "50.000"
click at [535, 189] on input "Hình thức thanh toán" at bounding box center [569, 191] width 82 height 12
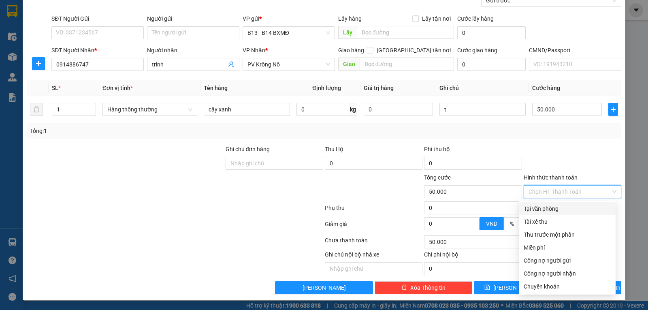
click at [536, 210] on div "Tại văn phòng" at bounding box center [566, 208] width 87 height 9
type input "0"
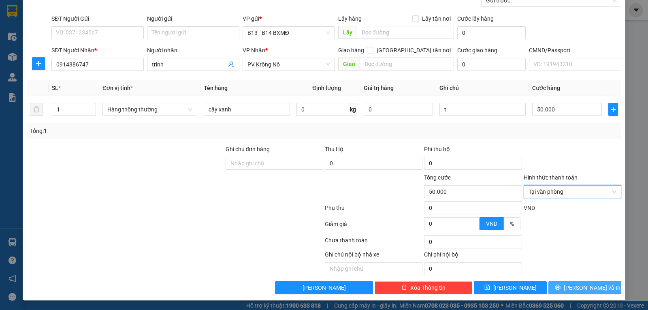
click at [581, 289] on span "[PERSON_NAME] và In" at bounding box center [591, 287] width 57 height 9
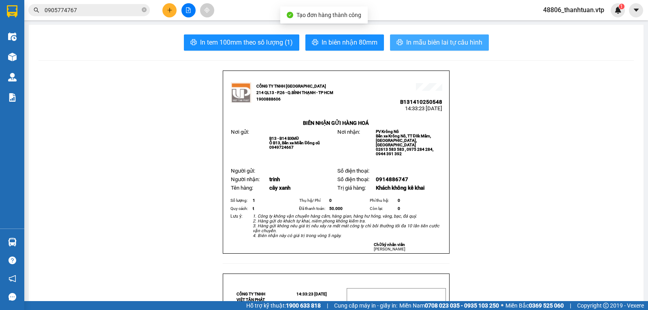
click at [412, 41] on span "In mẫu biên lai tự cấu hình" at bounding box center [444, 42] width 76 height 10
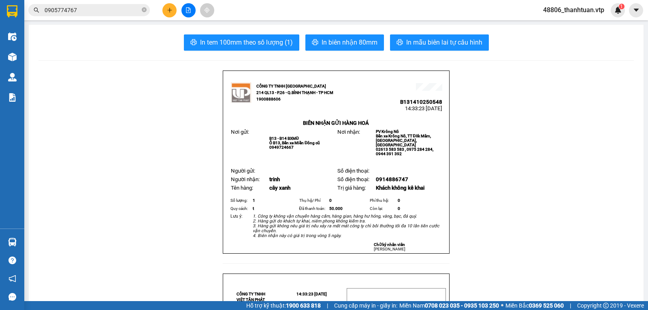
click at [167, 8] on icon "plus" at bounding box center [170, 10] width 6 height 6
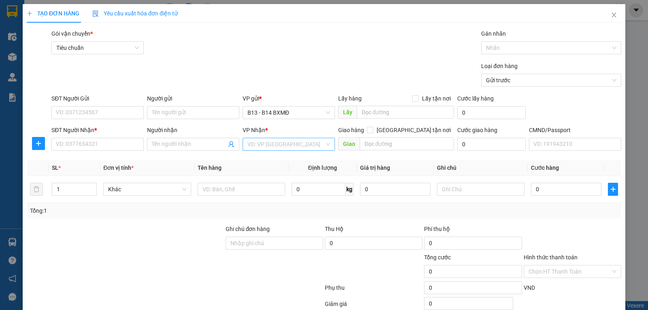
click at [264, 148] on input "search" at bounding box center [285, 144] width 77 height 12
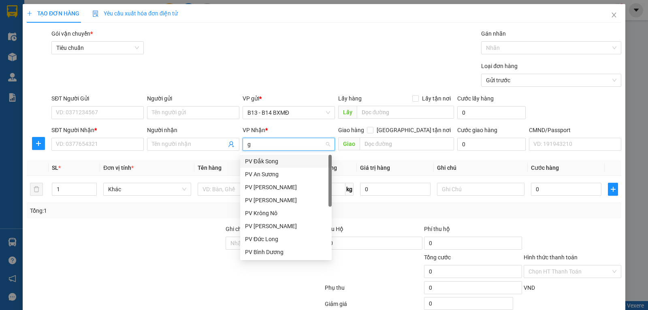
type input "gn"
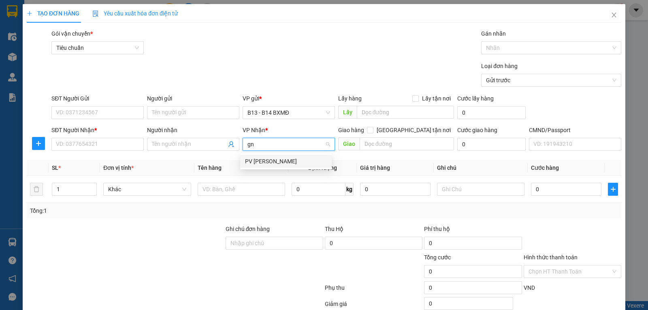
drag, startPoint x: 260, startPoint y: 159, endPoint x: 241, endPoint y: 159, distance: 19.0
click at [258, 159] on div "PV [PERSON_NAME]" at bounding box center [286, 161] width 82 height 9
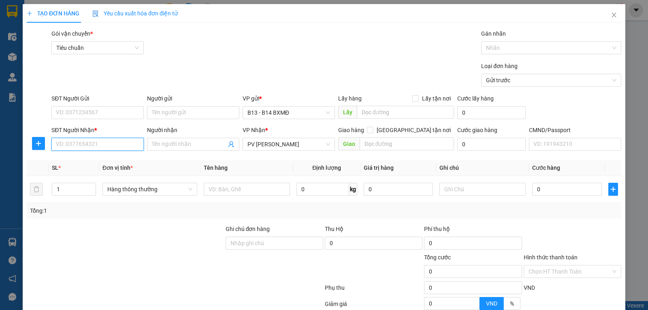
click at [77, 149] on input "SĐT Người Nhận *" at bounding box center [97, 144] width 92 height 13
type input "0399002666"
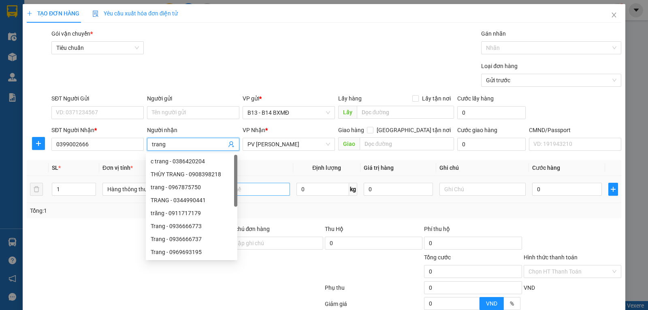
type input "trang"
click at [249, 191] on input "text" at bounding box center [247, 189] width 86 height 13
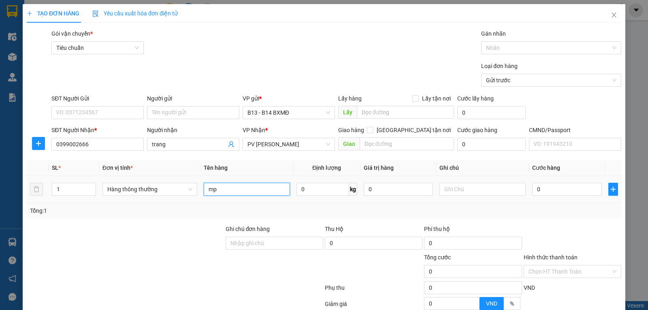
type input "mp"
type input "t"
type input "5"
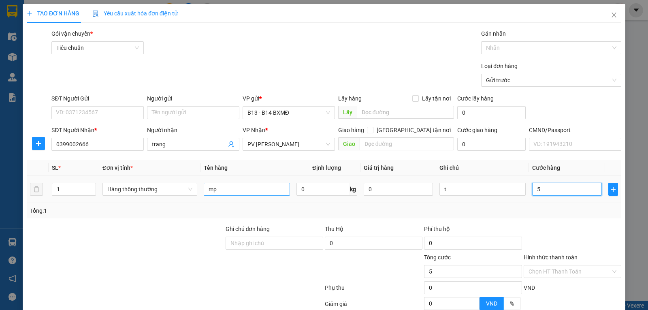
type input "50"
type input "500"
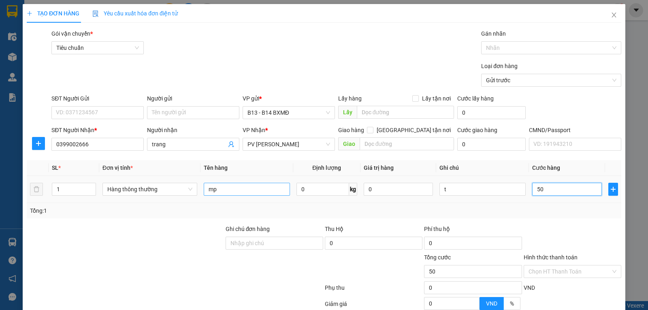
type input "500"
type input "5.000"
type input "50.000"
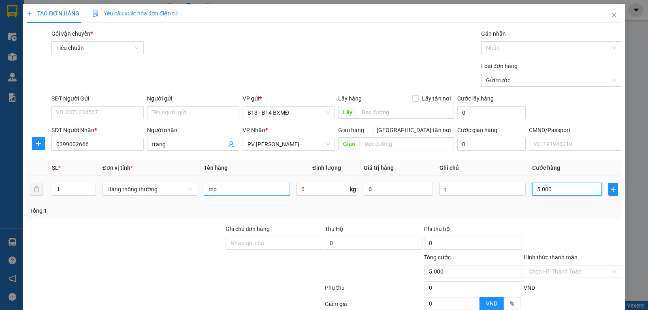
type input "50.000"
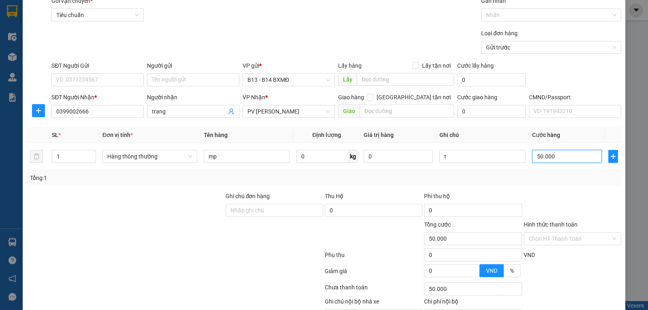
scroll to position [81, 0]
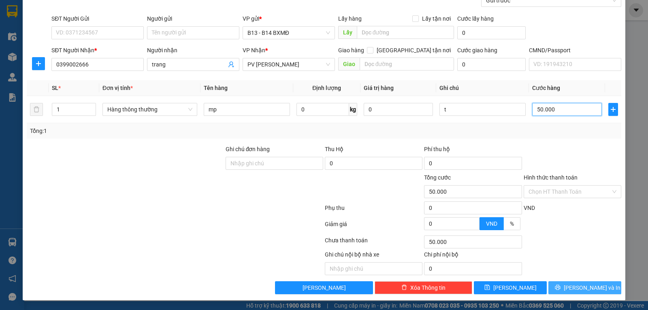
type input "50.000"
click at [590, 288] on span "[PERSON_NAME] và In" at bounding box center [591, 287] width 57 height 9
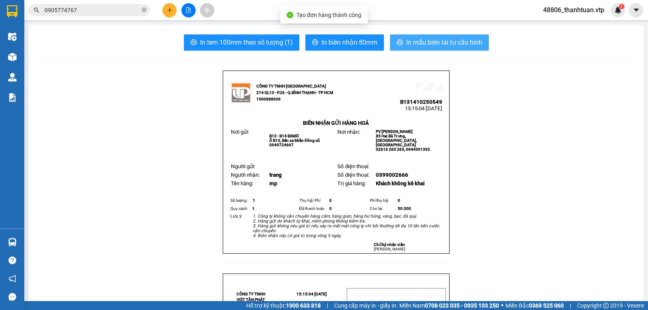
click at [406, 45] on span "In mẫu biên lai tự cấu hình" at bounding box center [444, 42] width 76 height 10
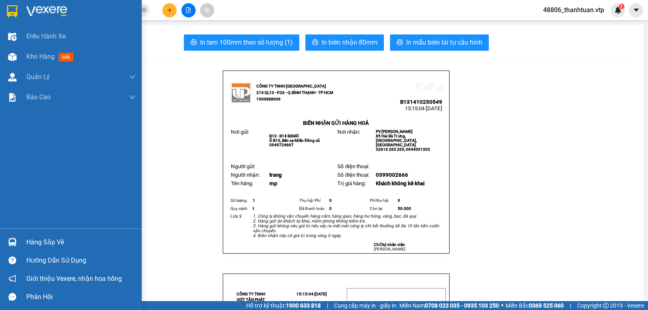
click at [44, 55] on span "Kho hàng" at bounding box center [40, 57] width 28 height 8
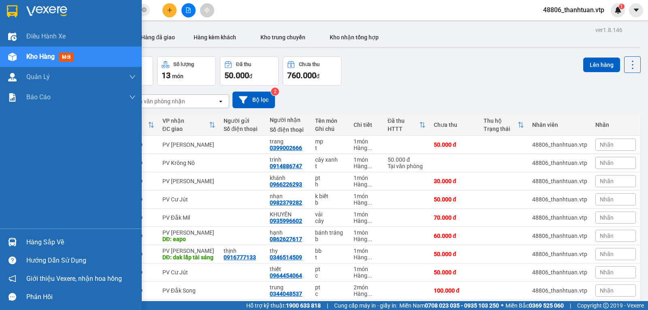
click at [37, 61] on div "Kho hàng mới" at bounding box center [51, 56] width 51 height 10
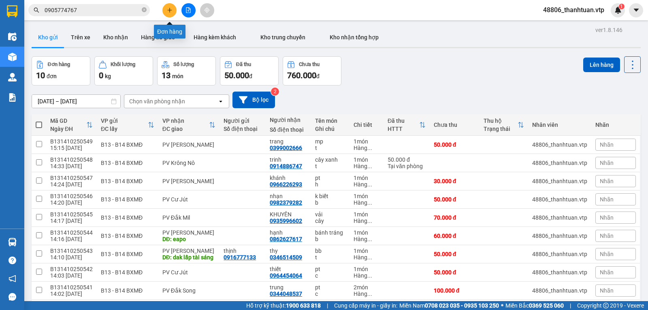
click at [169, 9] on icon "plus" at bounding box center [170, 10] width 6 height 6
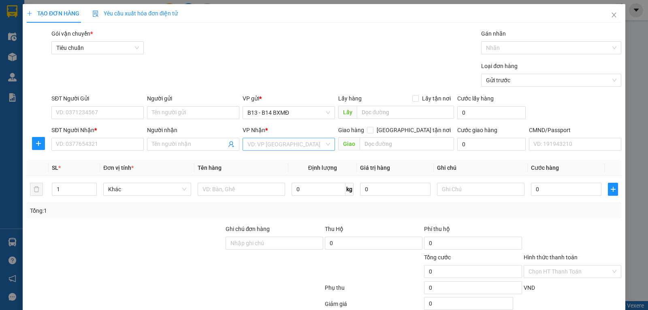
click at [300, 144] on input "search" at bounding box center [285, 144] width 77 height 12
click at [265, 162] on div "PV [PERSON_NAME]" at bounding box center [286, 161] width 82 height 9
click at [76, 117] on input "SĐT Người Gửi" at bounding box center [97, 112] width 92 height 13
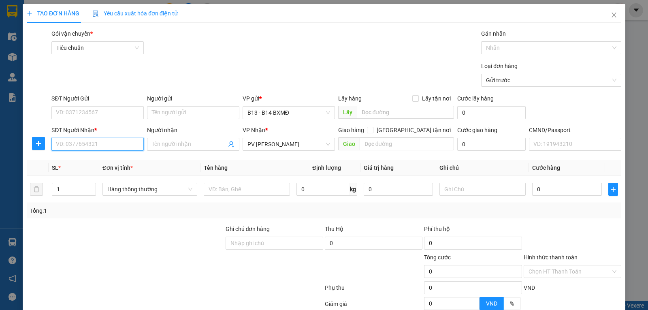
click at [121, 144] on input "SĐT Người Nhận *" at bounding box center [97, 144] width 92 height 13
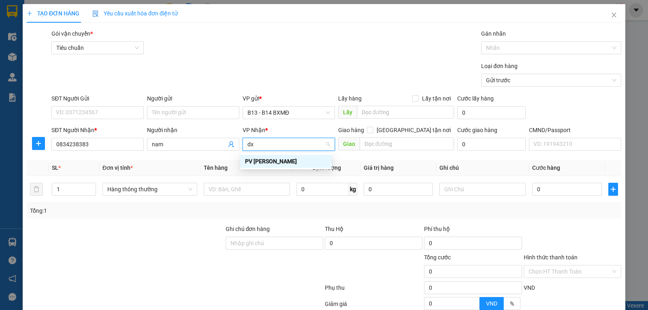
click at [256, 159] on div "PV [PERSON_NAME]" at bounding box center [286, 161] width 82 height 9
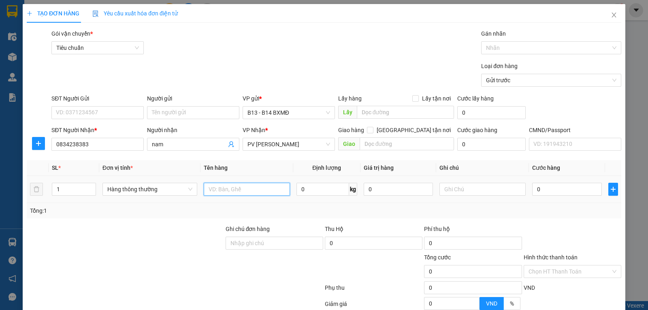
click at [212, 189] on input "text" at bounding box center [247, 189] width 86 height 13
click at [448, 189] on input "text" at bounding box center [482, 189] width 86 height 13
click at [80, 194] on input "1" at bounding box center [73, 189] width 43 height 12
click at [495, 191] on input "text" at bounding box center [482, 189] width 86 height 13
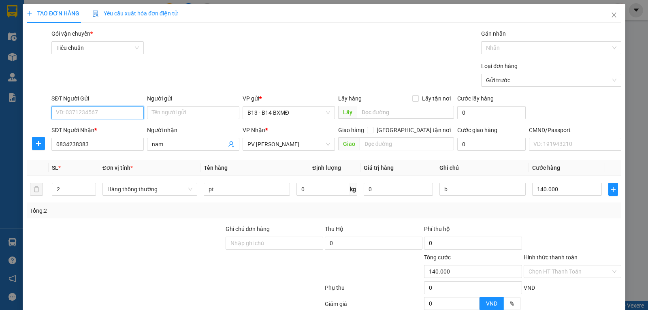
drag, startPoint x: 121, startPoint y: 112, endPoint x: 121, endPoint y: 107, distance: 5.3
click at [121, 112] on input "SĐT Người Gửi" at bounding box center [97, 112] width 92 height 13
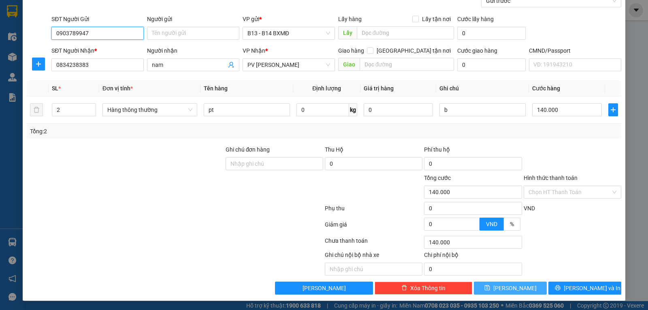
scroll to position [81, 0]
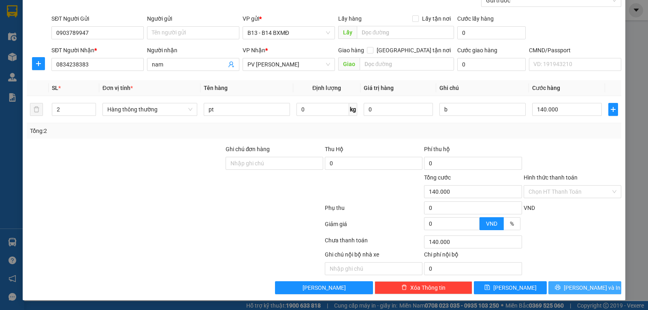
click at [563, 289] on button "[PERSON_NAME] và In" at bounding box center [584, 287] width 73 height 13
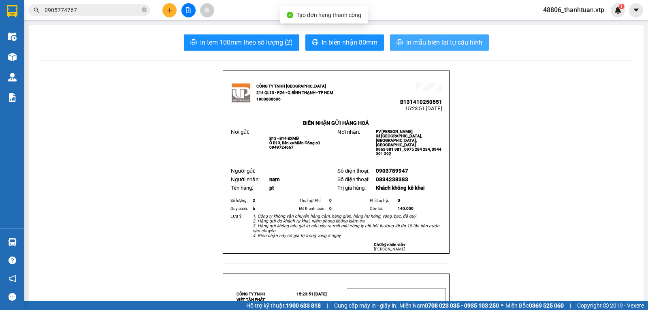
click at [444, 49] on button "In mẫu biên lai tự cấu hình" at bounding box center [439, 42] width 99 height 16
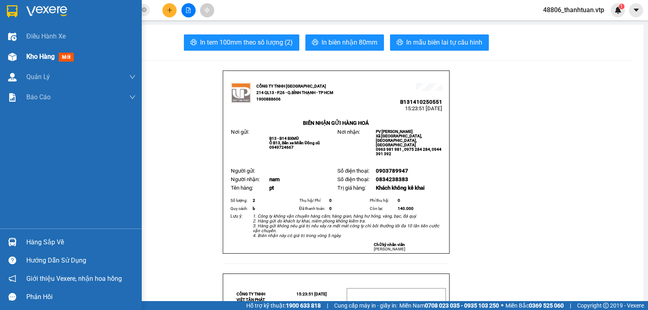
click at [32, 54] on span "Kho hàng" at bounding box center [40, 57] width 28 height 8
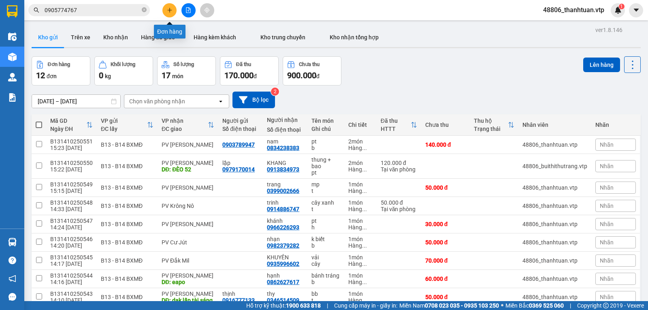
click at [168, 10] on icon "plus" at bounding box center [169, 10] width 4 height 0
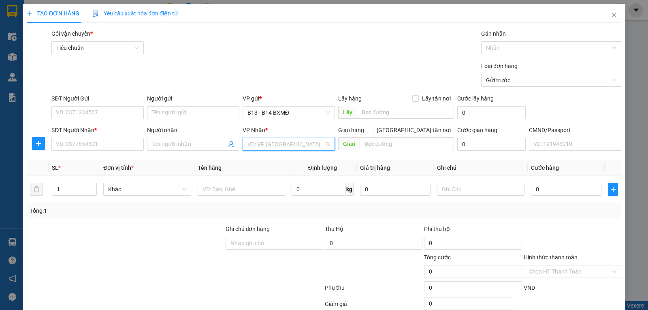
click at [261, 143] on input "search" at bounding box center [285, 144] width 77 height 12
click at [278, 161] on div "PV [PERSON_NAME]" at bounding box center [286, 161] width 82 height 9
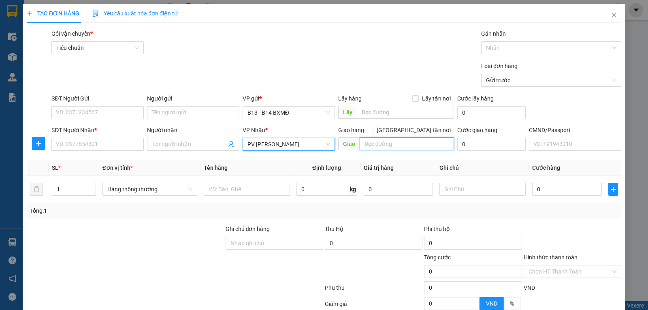
click at [376, 148] on input "text" at bounding box center [406, 143] width 95 height 13
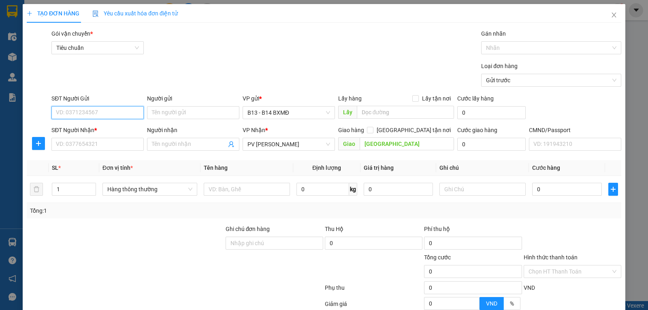
click at [111, 113] on input "SĐT Người Gửi" at bounding box center [97, 112] width 92 height 13
click at [76, 146] on input "SĐT Người Nhận *" at bounding box center [97, 144] width 92 height 13
click at [120, 114] on input "SĐT Người Gửi" at bounding box center [97, 112] width 92 height 13
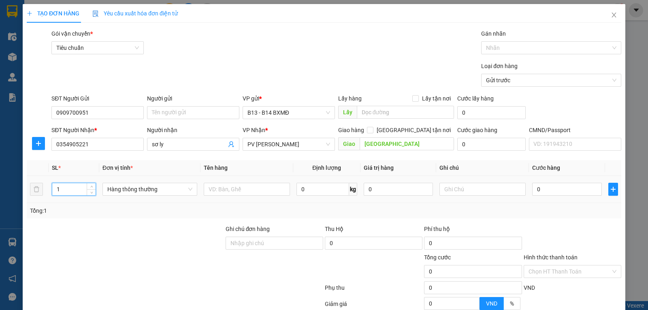
click at [78, 193] on input "1" at bounding box center [73, 189] width 43 height 12
click at [563, 265] on input "Hình thức thanh toán" at bounding box center [569, 271] width 82 height 12
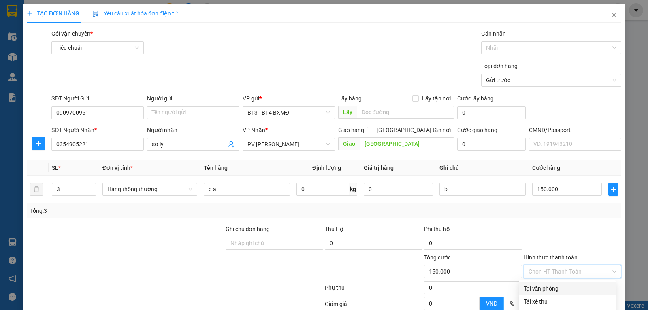
click at [543, 284] on div "Tại văn phòng" at bounding box center [566, 288] width 87 height 9
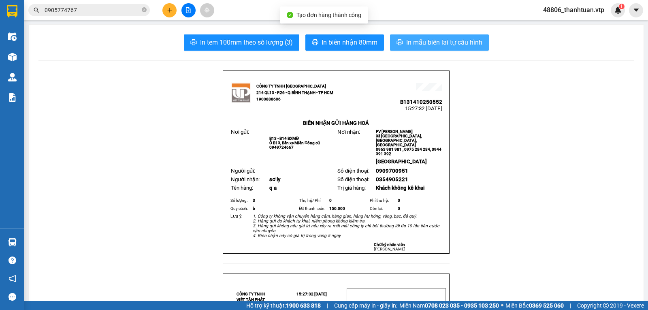
click at [429, 41] on span "In mẫu biên lai tự cấu hình" at bounding box center [444, 42] width 76 height 10
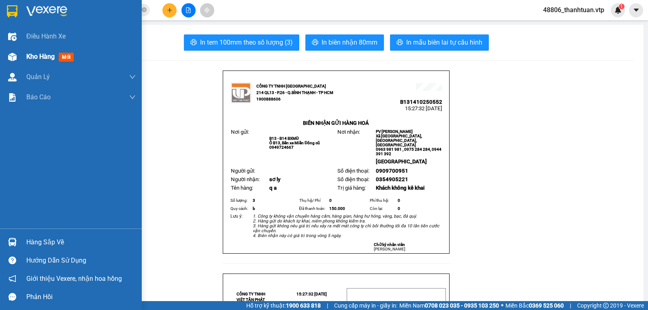
click at [45, 57] on span "Kho hàng" at bounding box center [40, 57] width 28 height 8
